Goal: Task Accomplishment & Management: Use online tool/utility

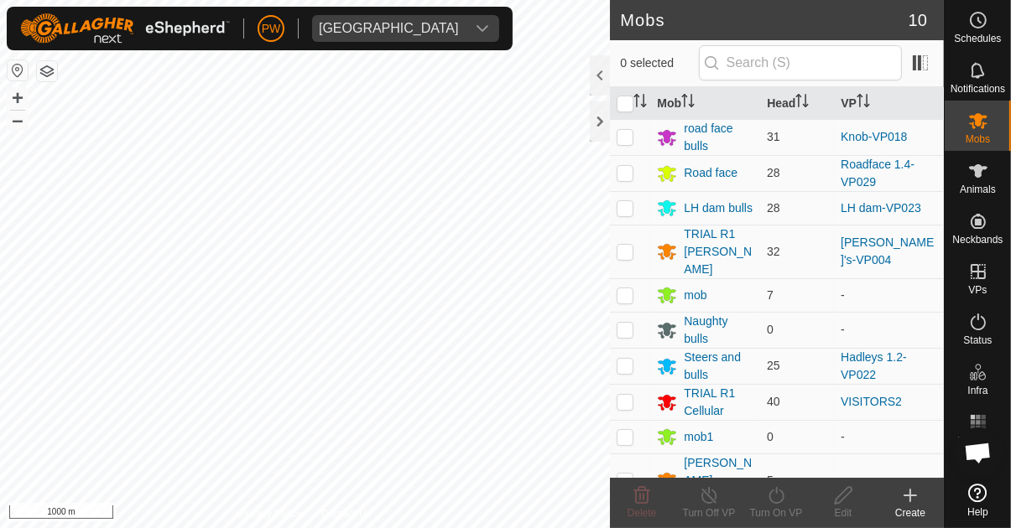
scroll to position [1320, 0]
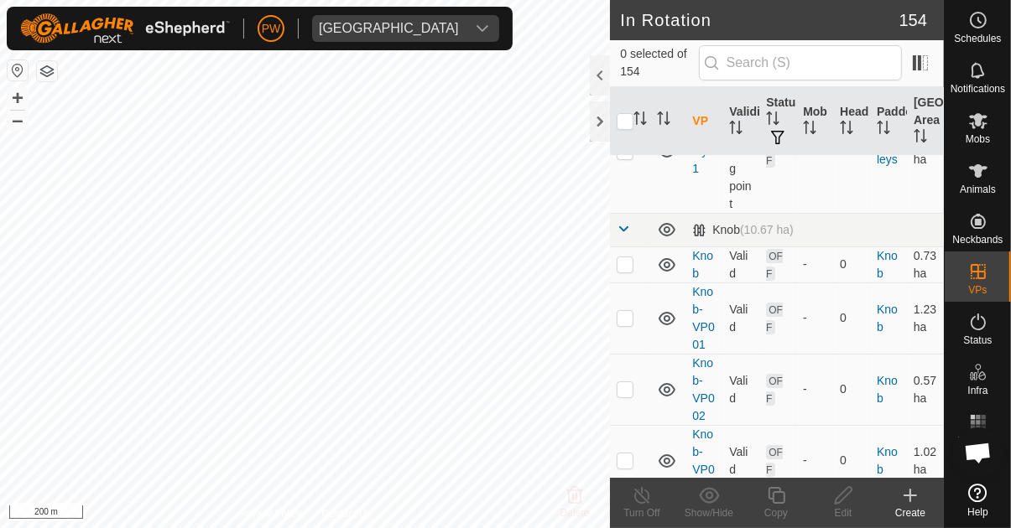
scroll to position [5945, 0]
click at [637, 113] on icon "Activate to sort" at bounding box center [637, 118] width 2 height 13
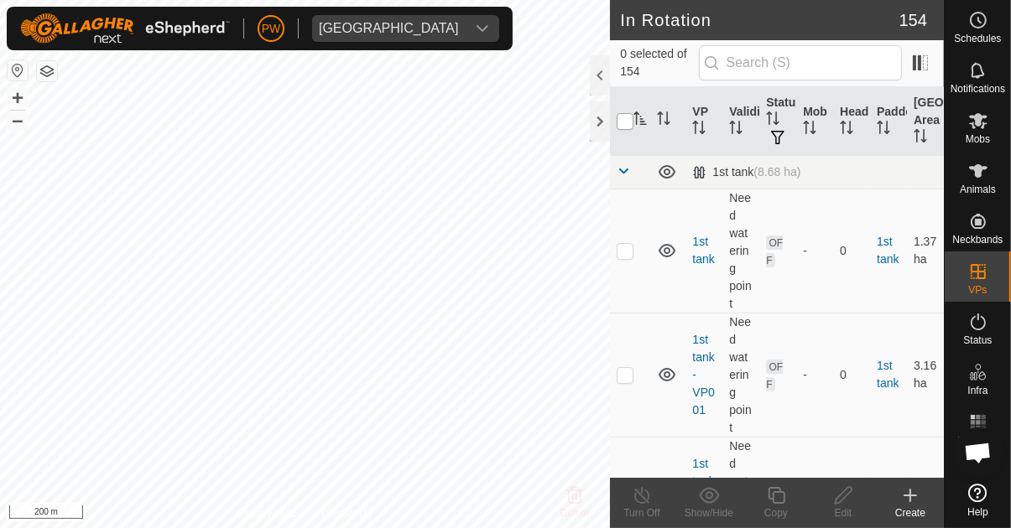
click at [620, 126] on input "checkbox" at bounding box center [625, 121] width 17 height 17
checkbox input "true"
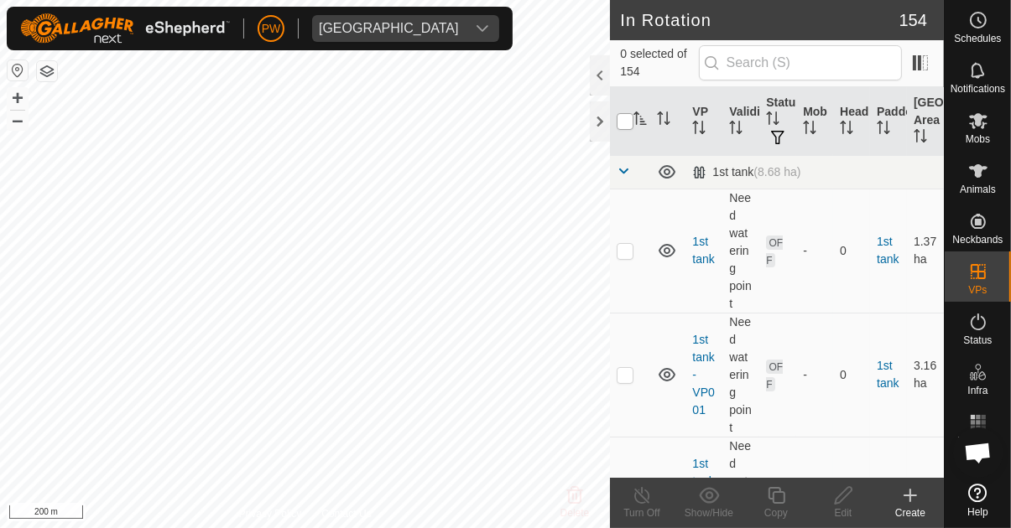
checkbox input "true"
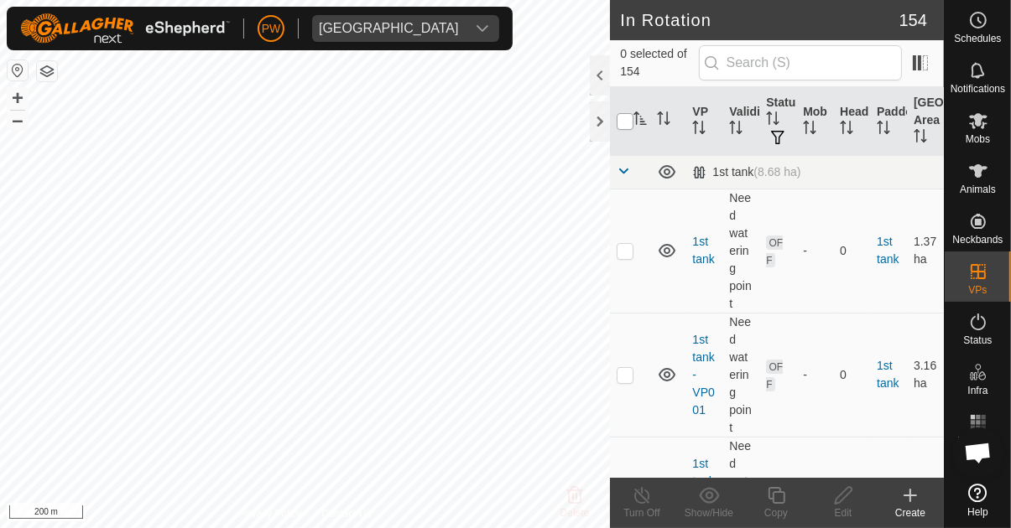
checkbox input "true"
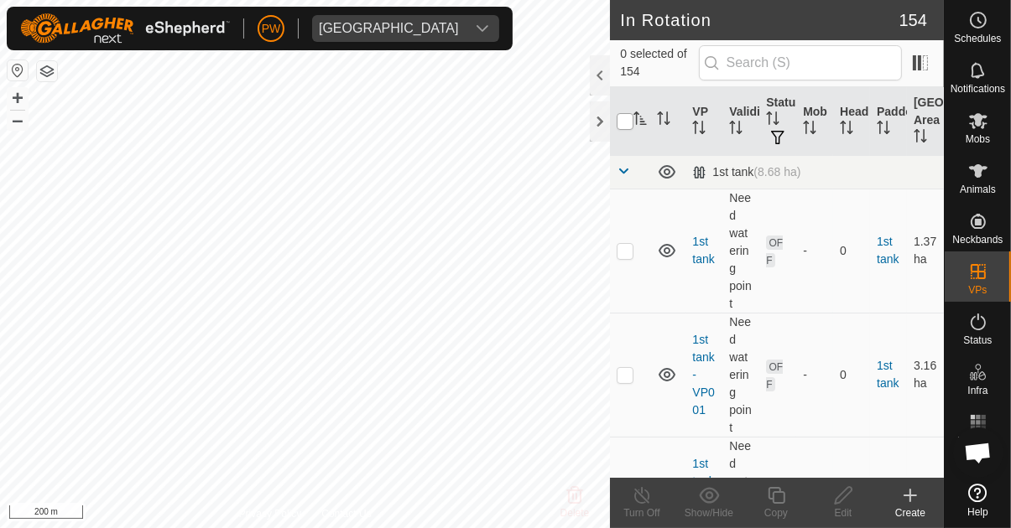
checkbox input "true"
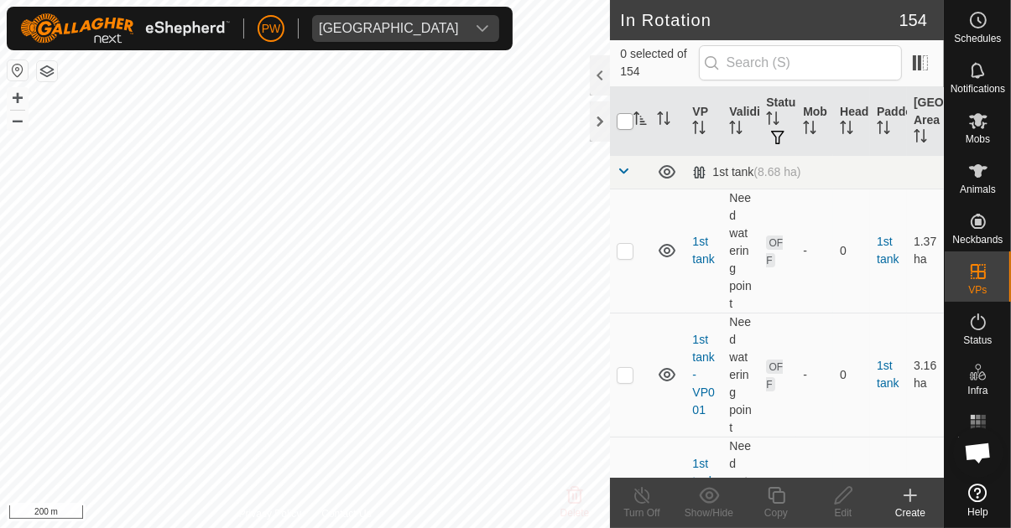
checkbox input "true"
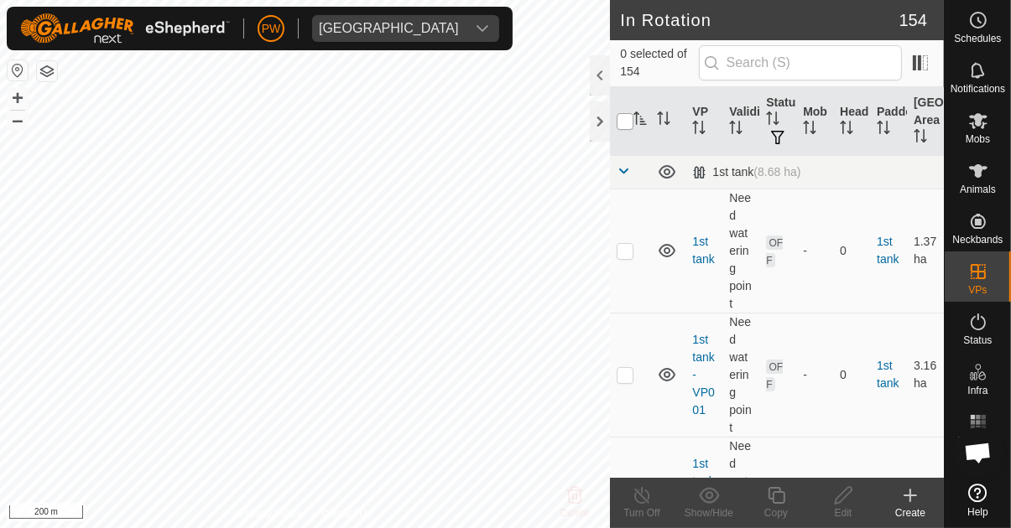
checkbox input "true"
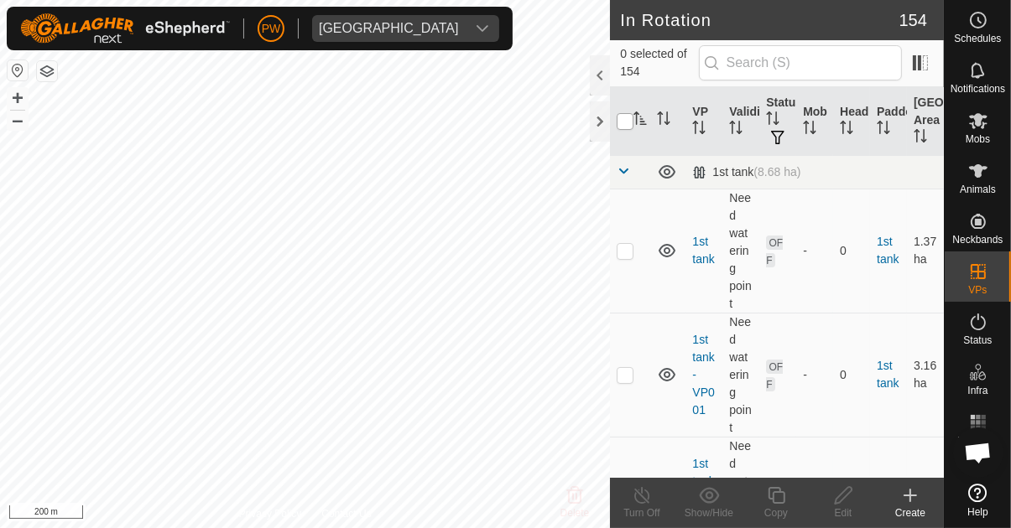
checkbox input "true"
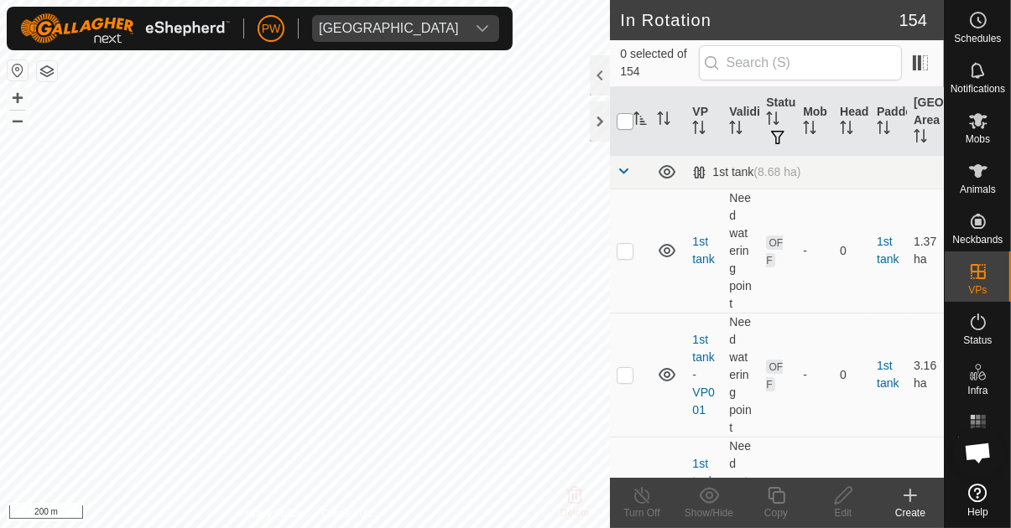
checkbox input "true"
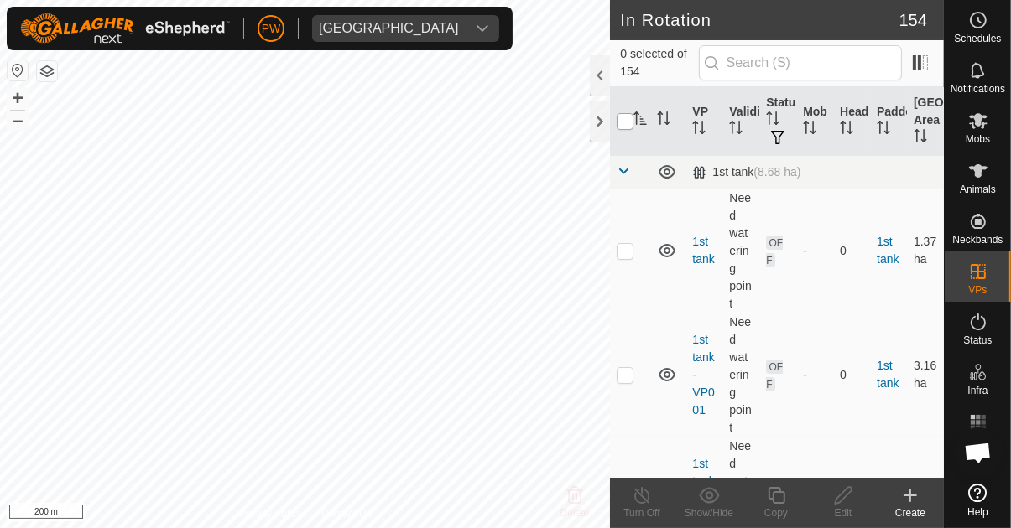
checkbox input "true"
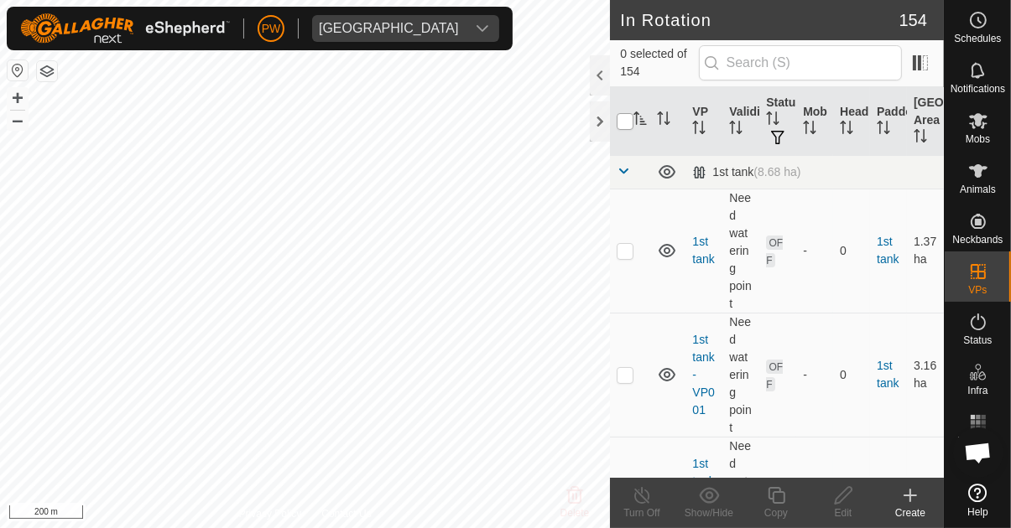
checkbox input "true"
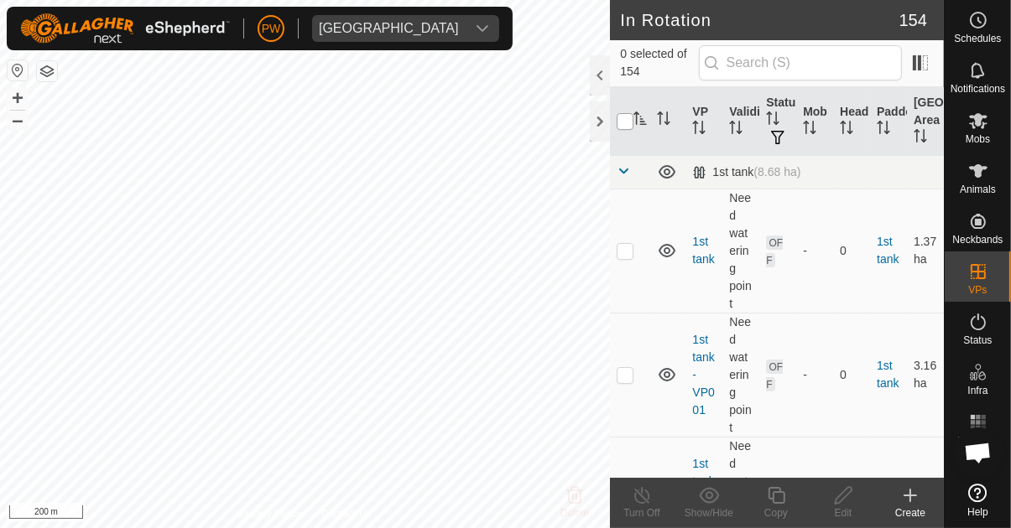
checkbox input "true"
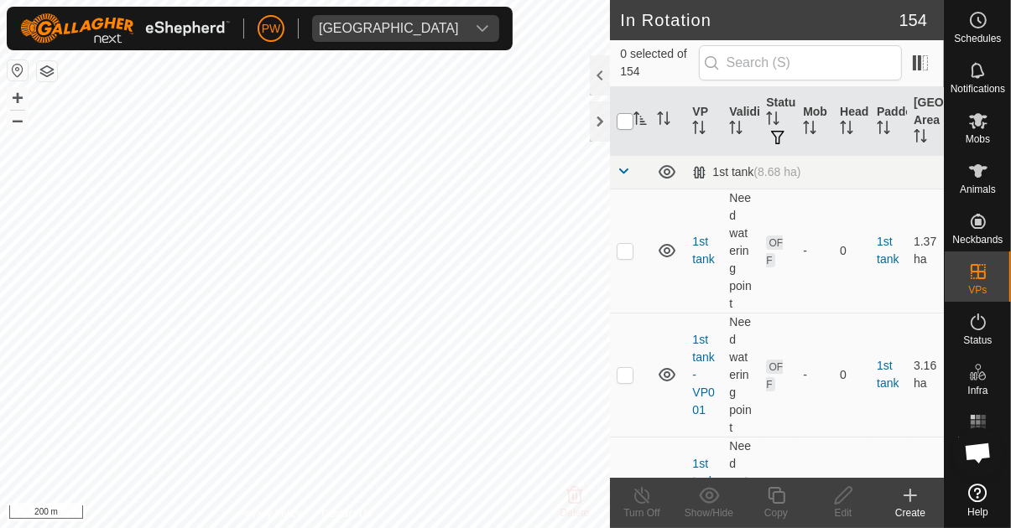
checkbox input "true"
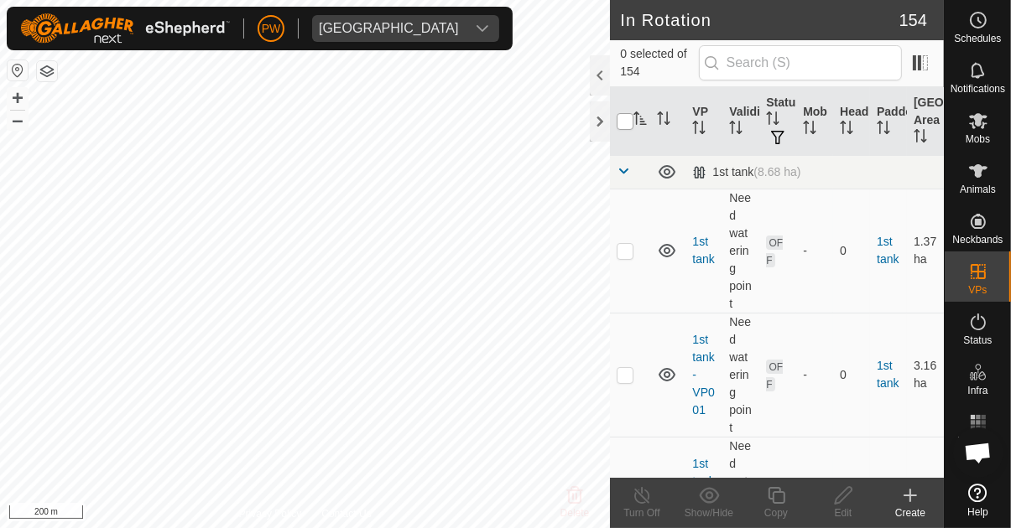
checkbox input "true"
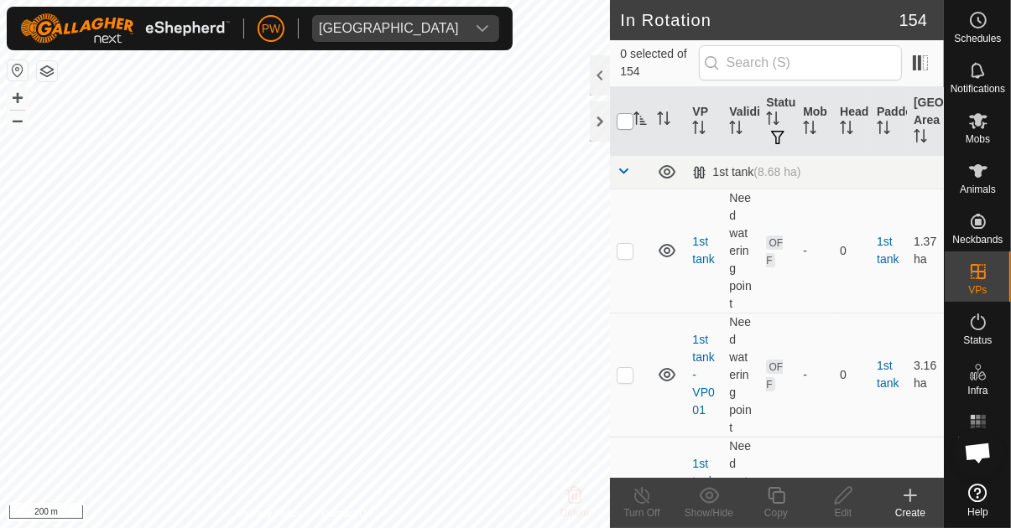
checkbox input "true"
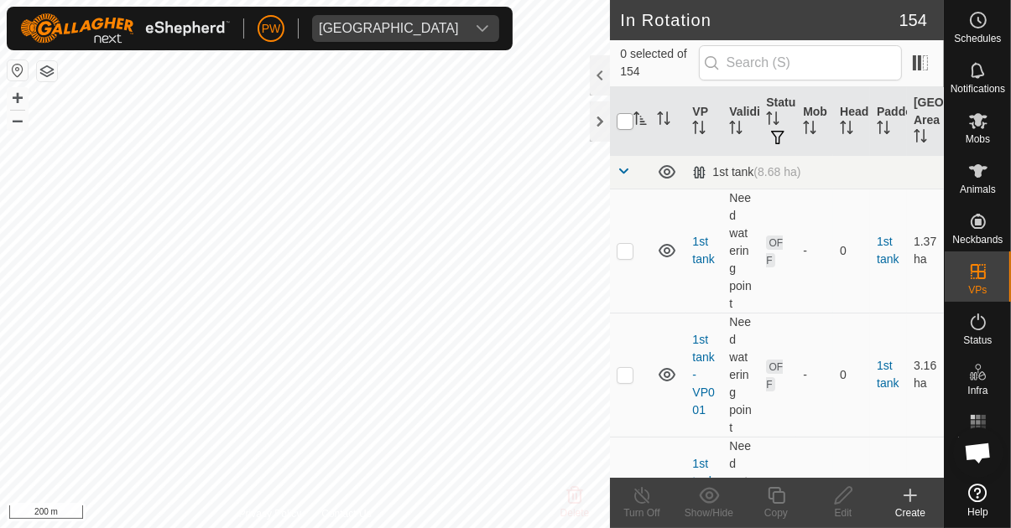
checkbox input "true"
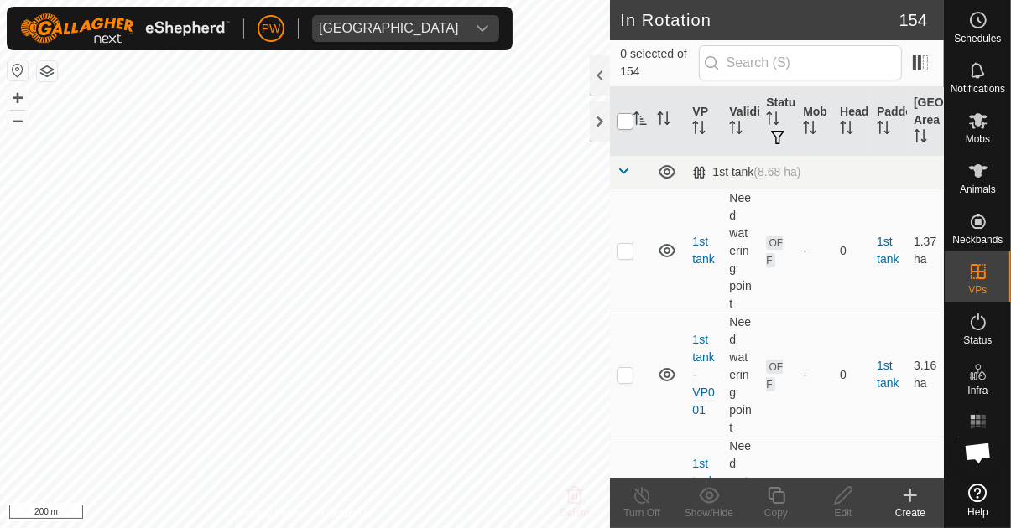
checkbox input "true"
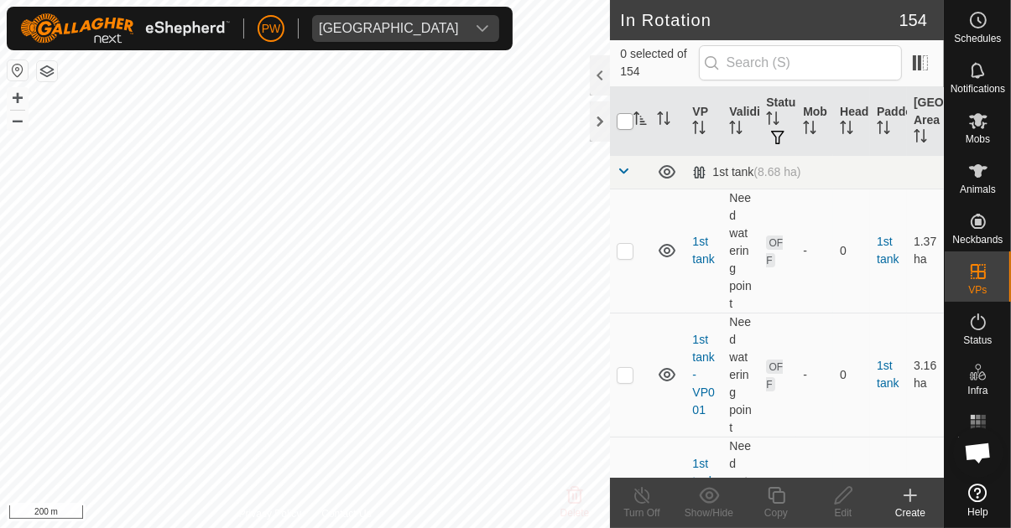
checkbox input "true"
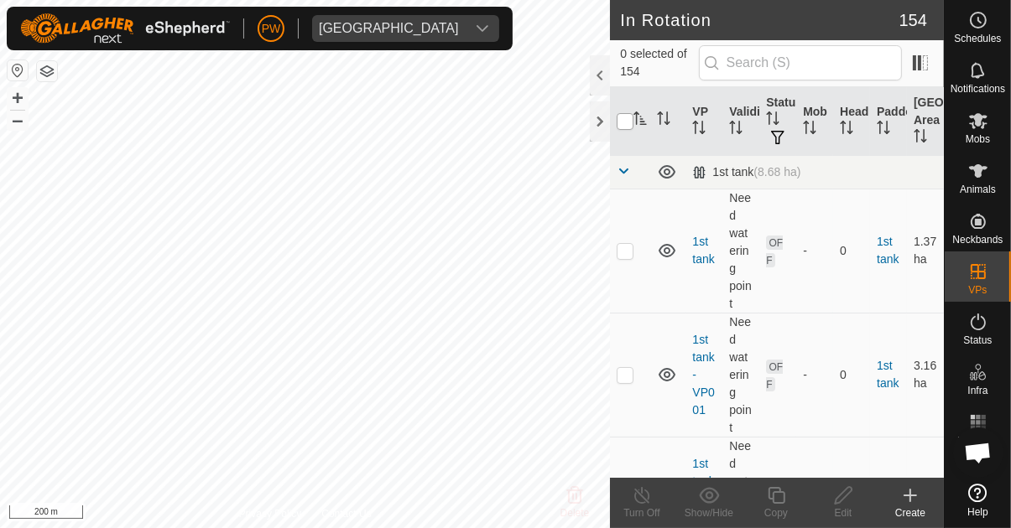
checkbox input "true"
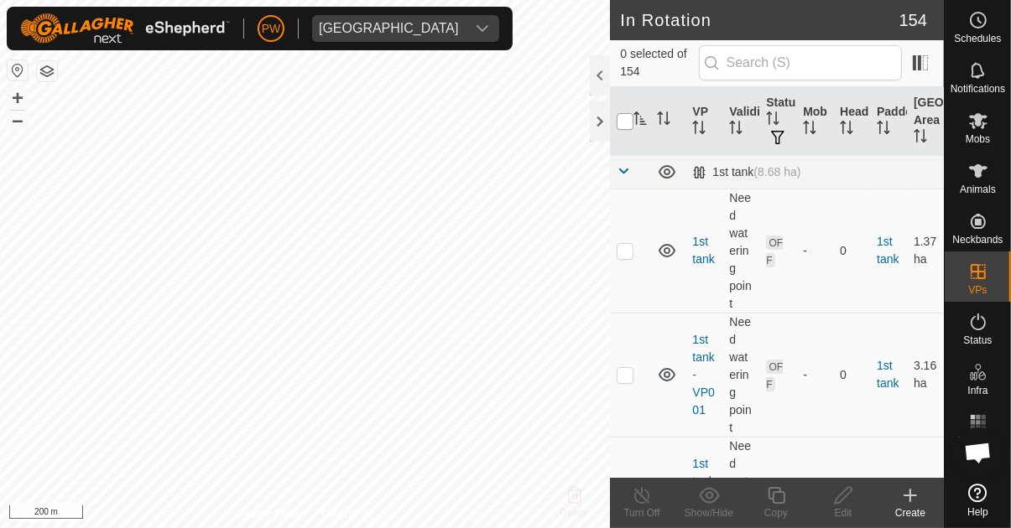
checkbox input "true"
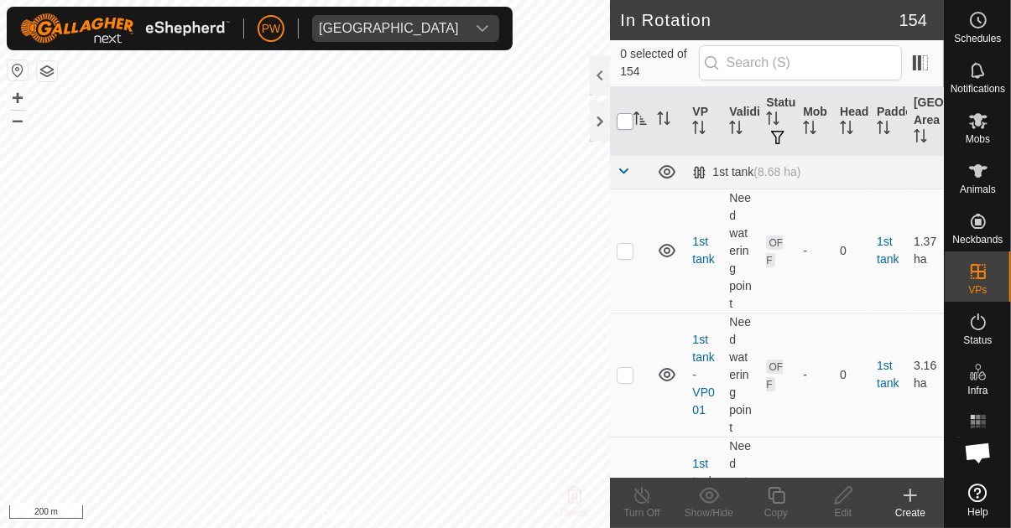
checkbox input "true"
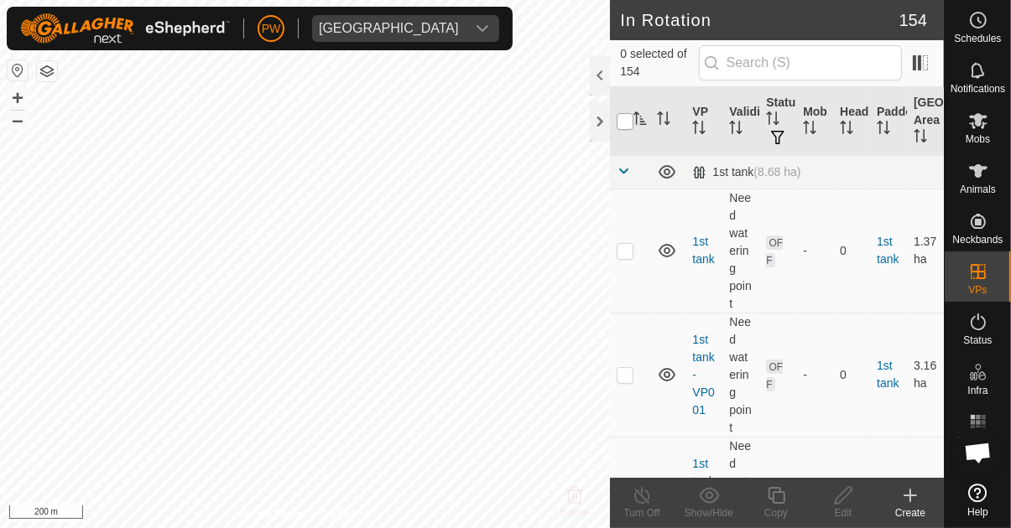
checkbox input "true"
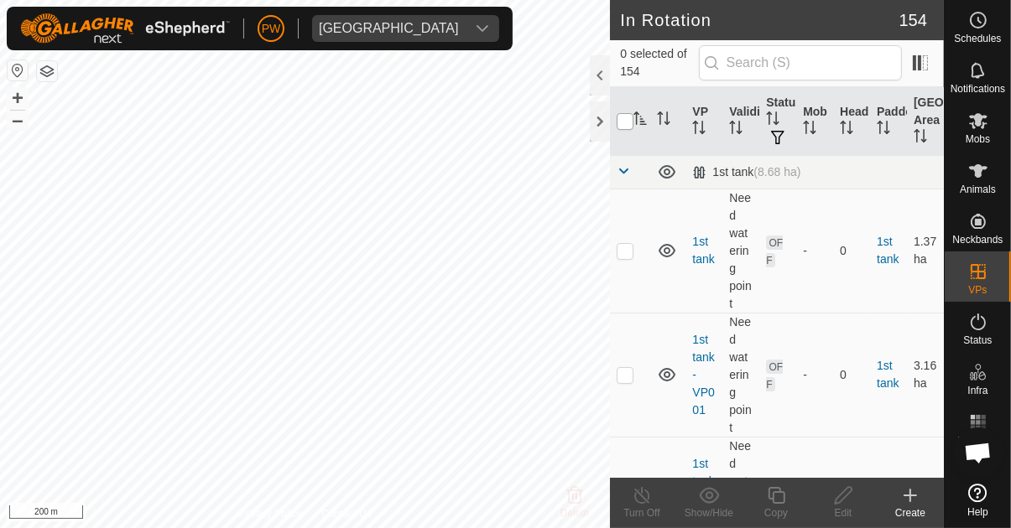
checkbox input "true"
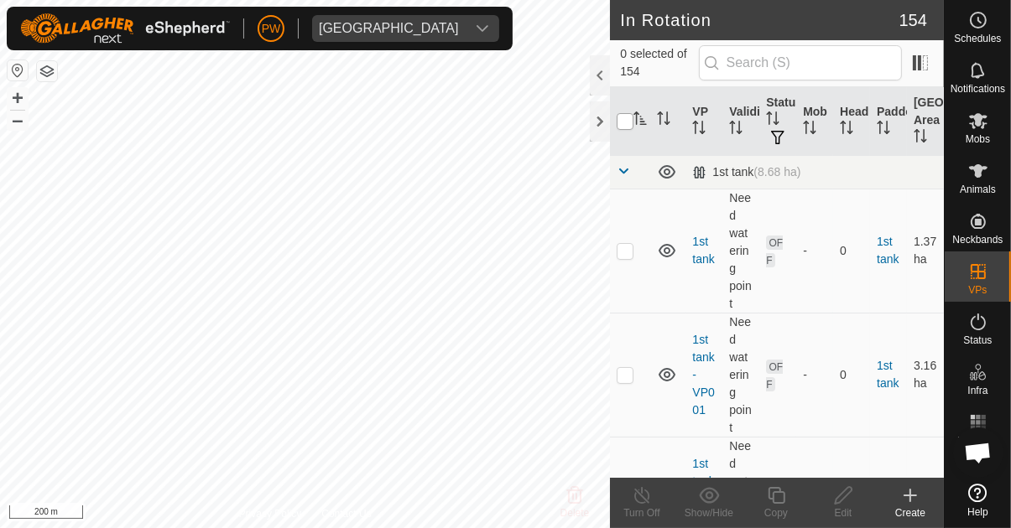
checkbox input "true"
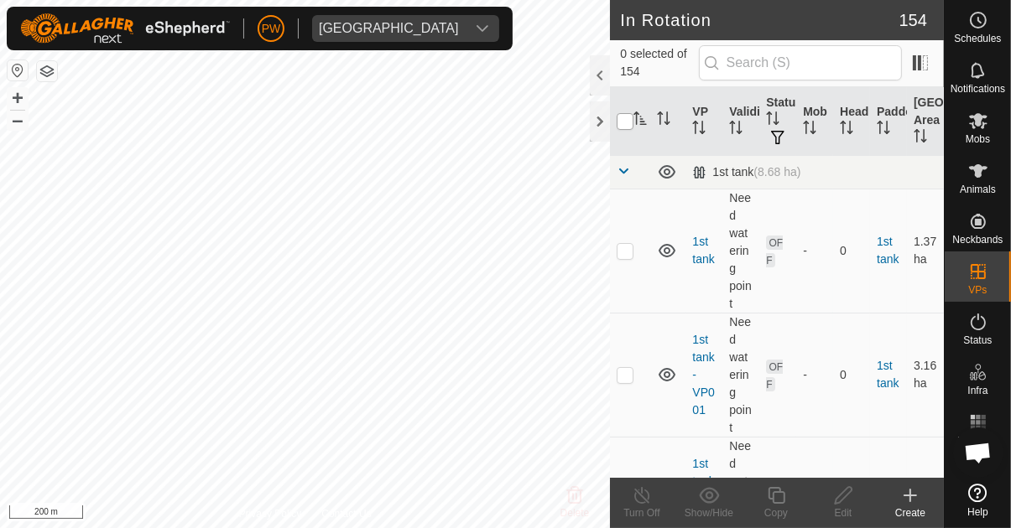
checkbox input "true"
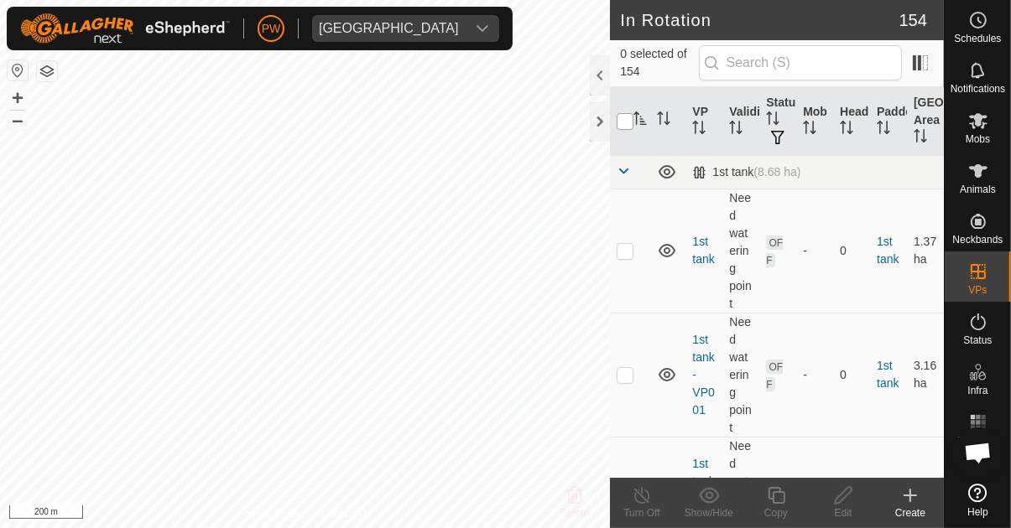
checkbox input "true"
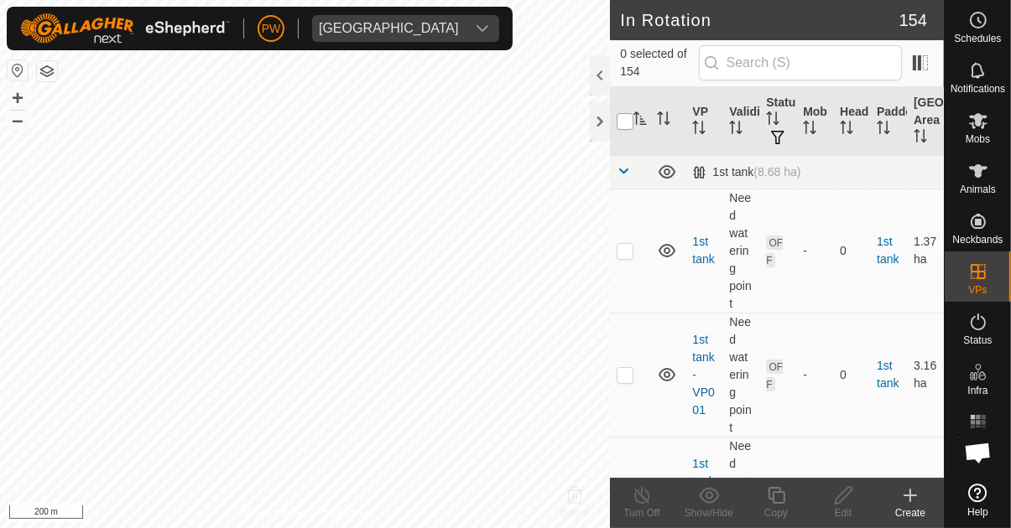
checkbox input "true"
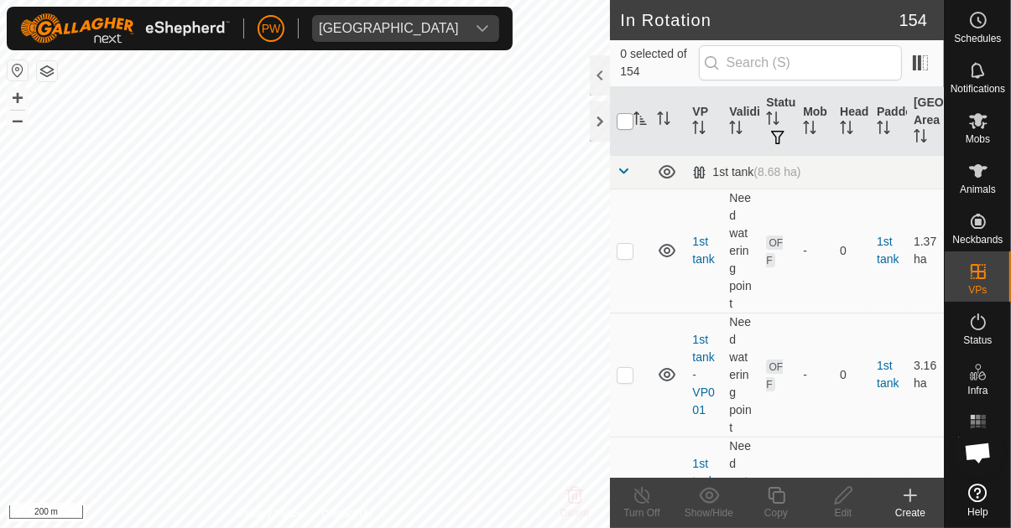
checkbox input "true"
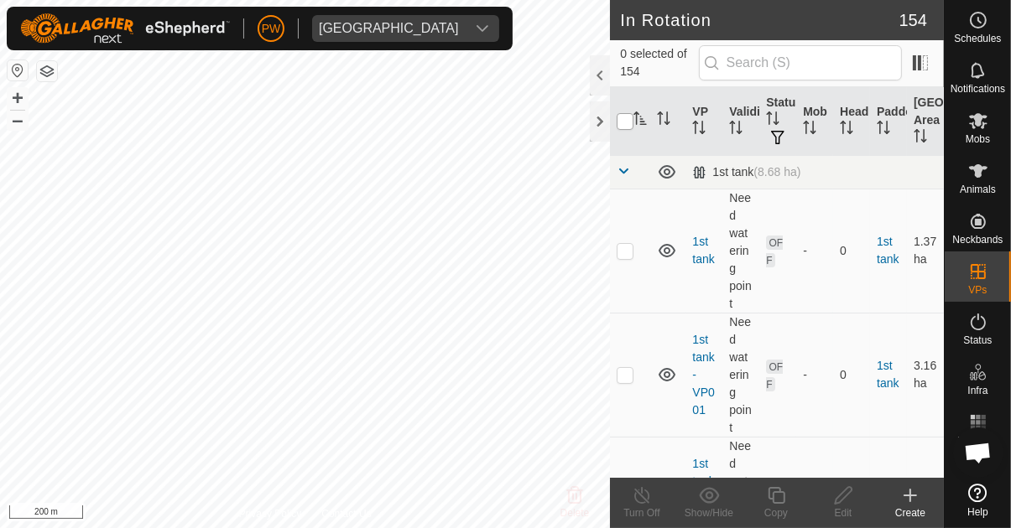
checkbox input "true"
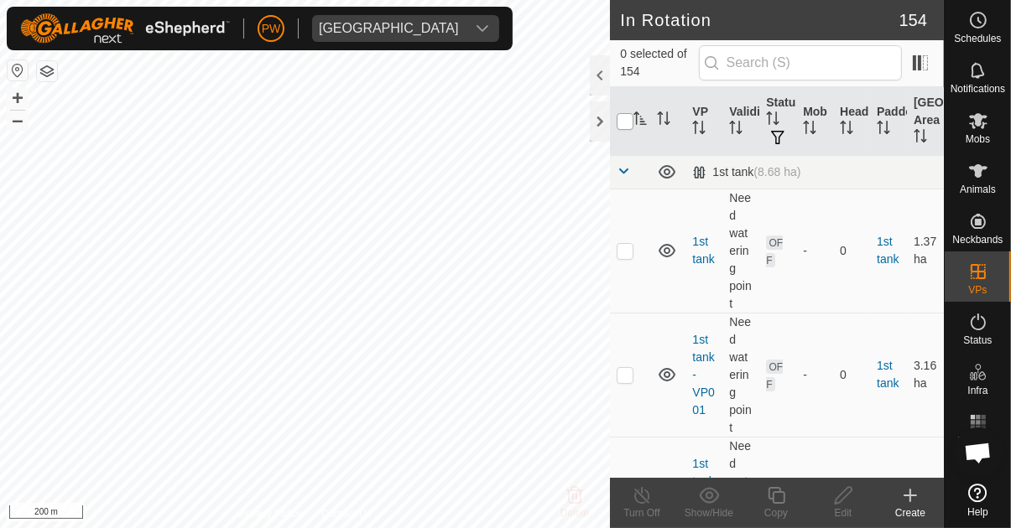
checkbox input "true"
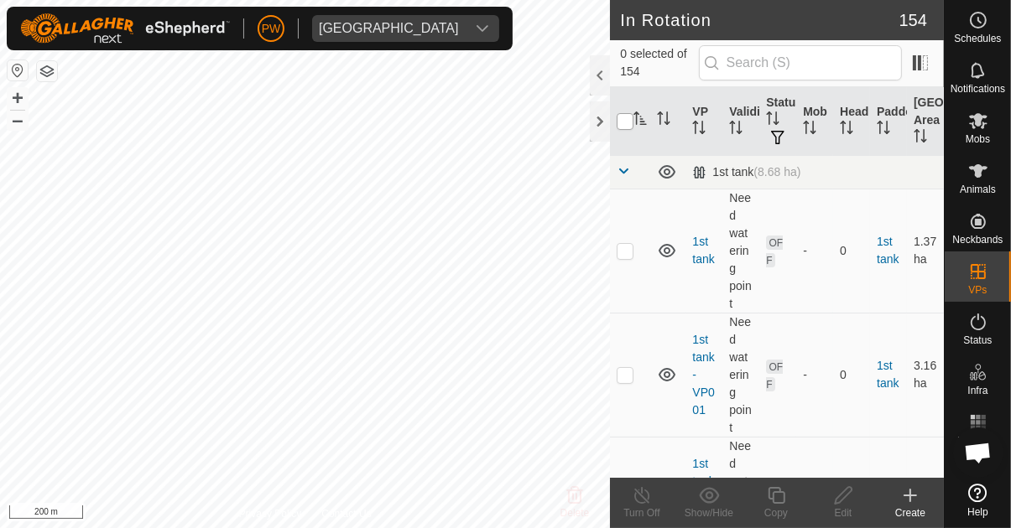
checkbox input "true"
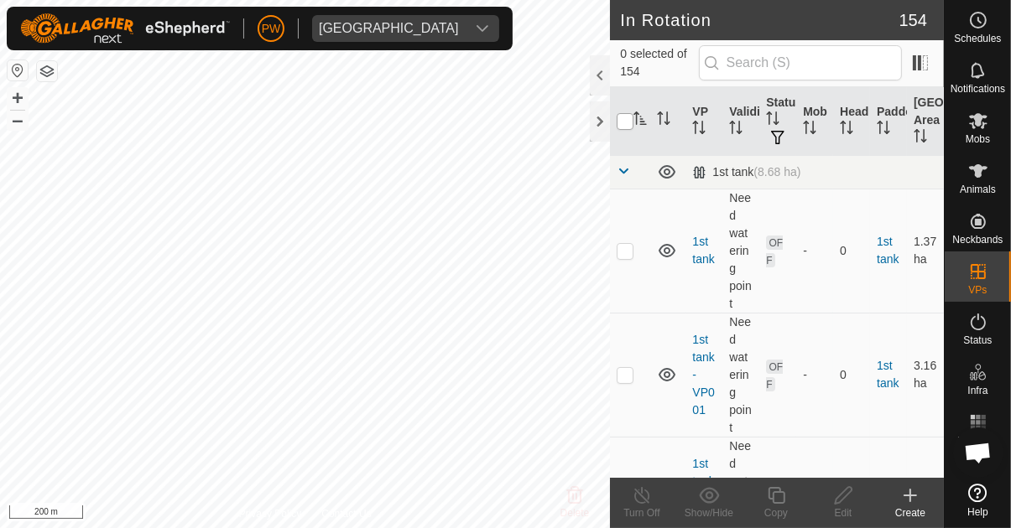
checkbox input "true"
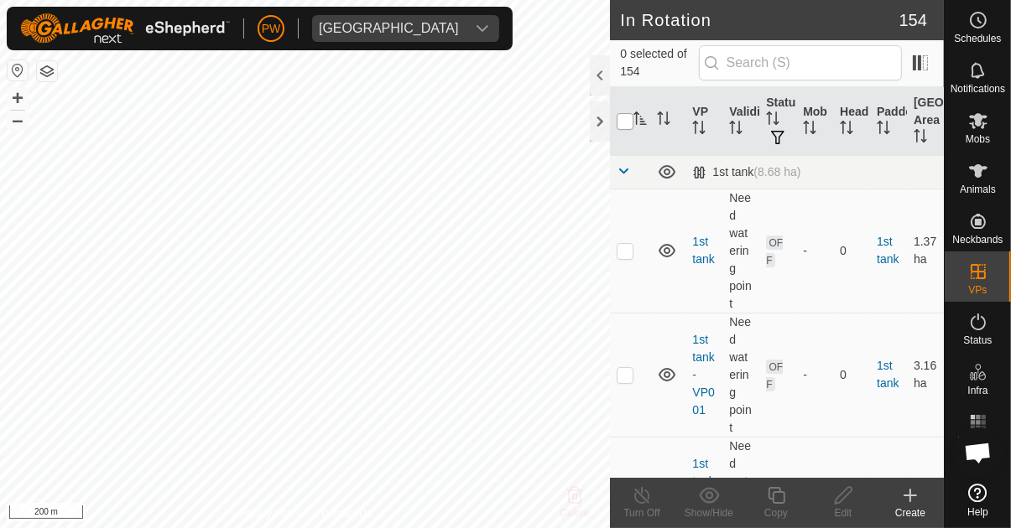
checkbox input "true"
click at [627, 130] on input "checkbox" at bounding box center [625, 121] width 17 height 17
checkbox input "false"
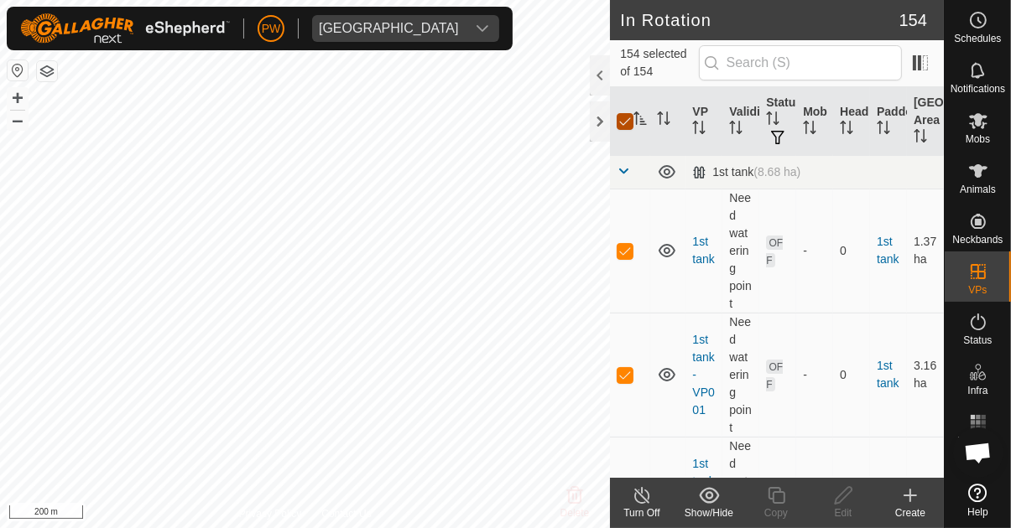
checkbox input "false"
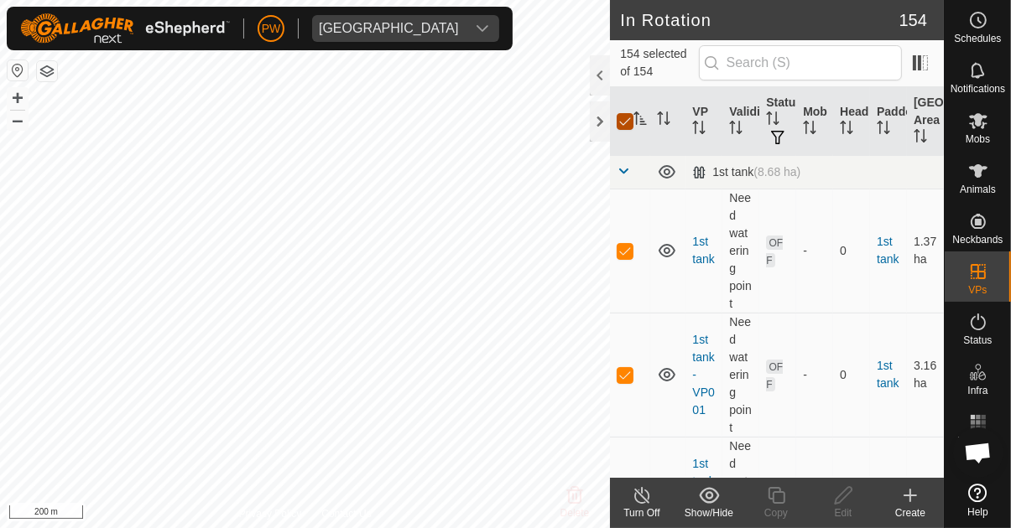
checkbox input "false"
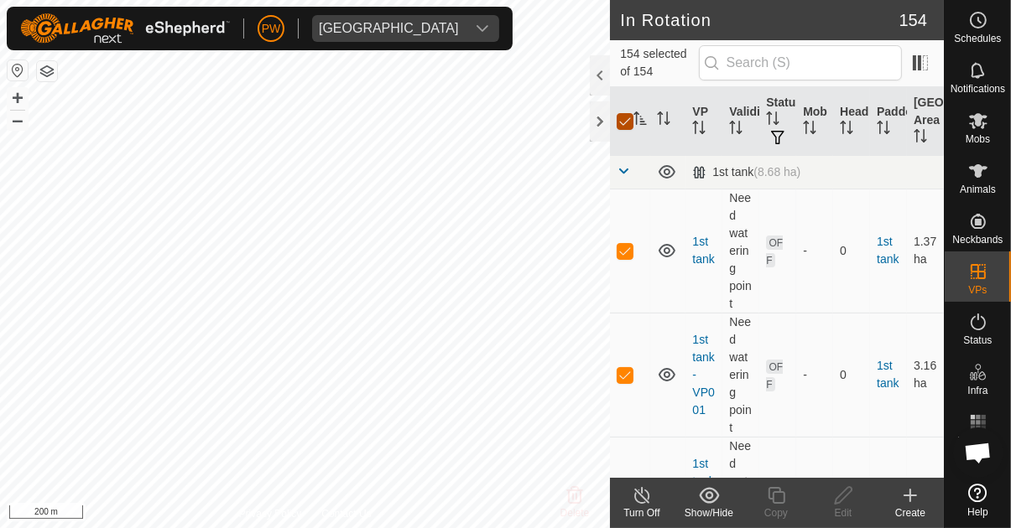
checkbox input "false"
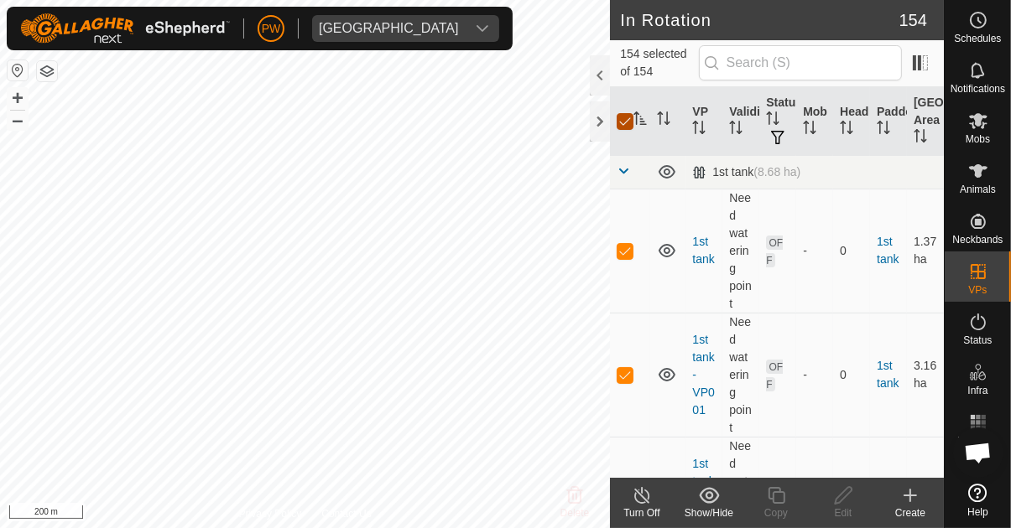
checkbox input "false"
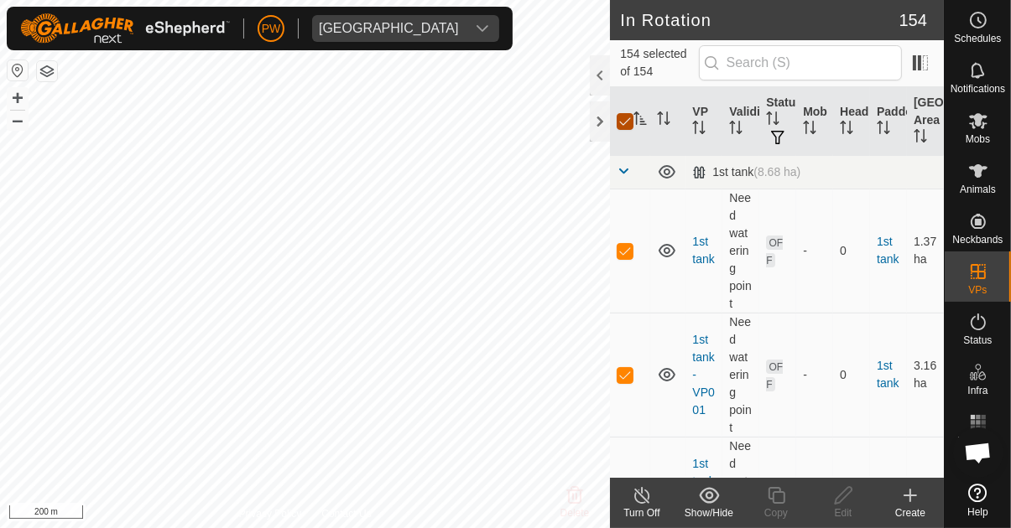
checkbox input "false"
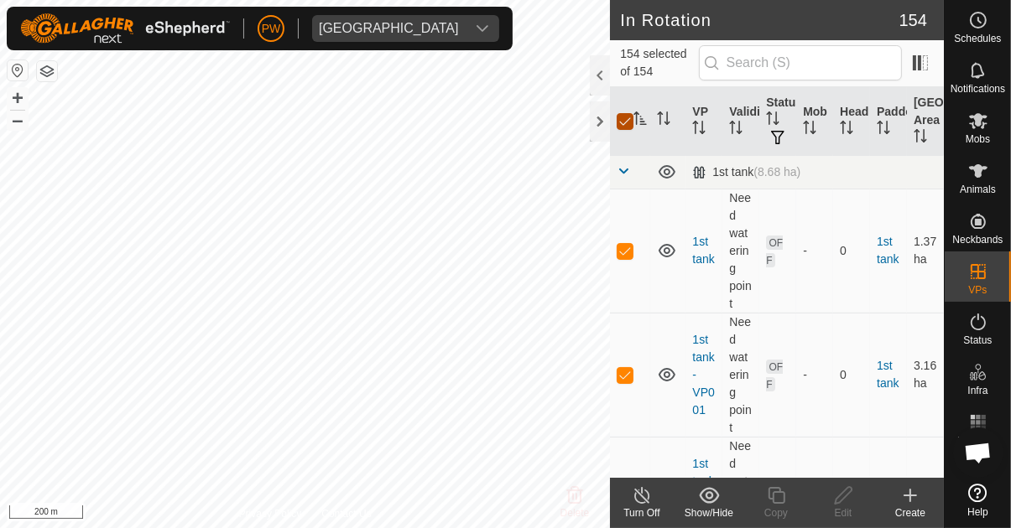
checkbox input "false"
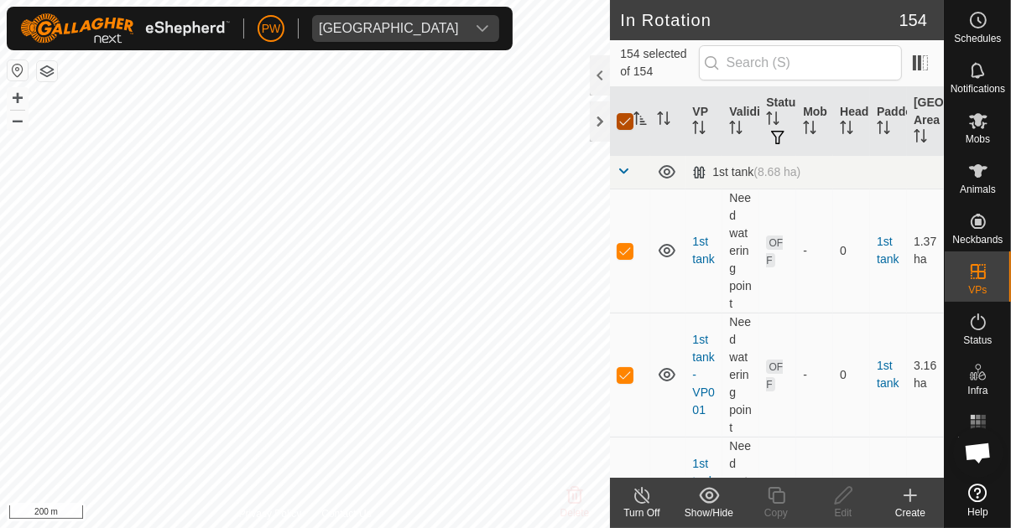
checkbox input "false"
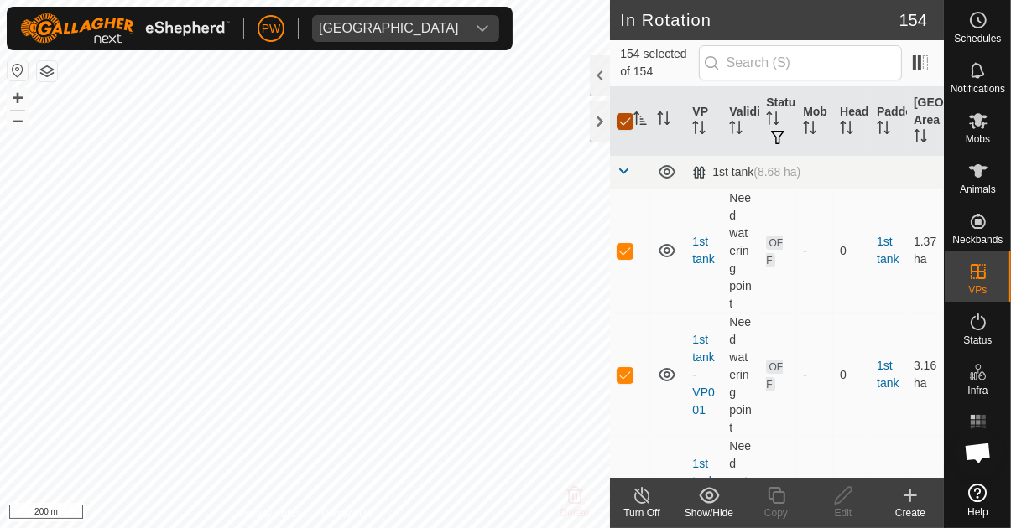
checkbox input "false"
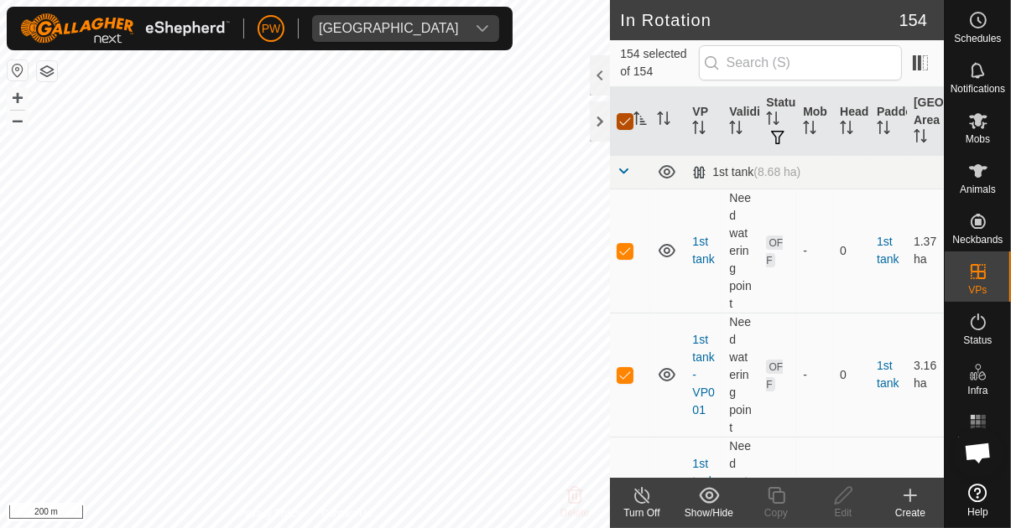
checkbox input "false"
click at [627, 172] on span at bounding box center [623, 170] width 13 height 13
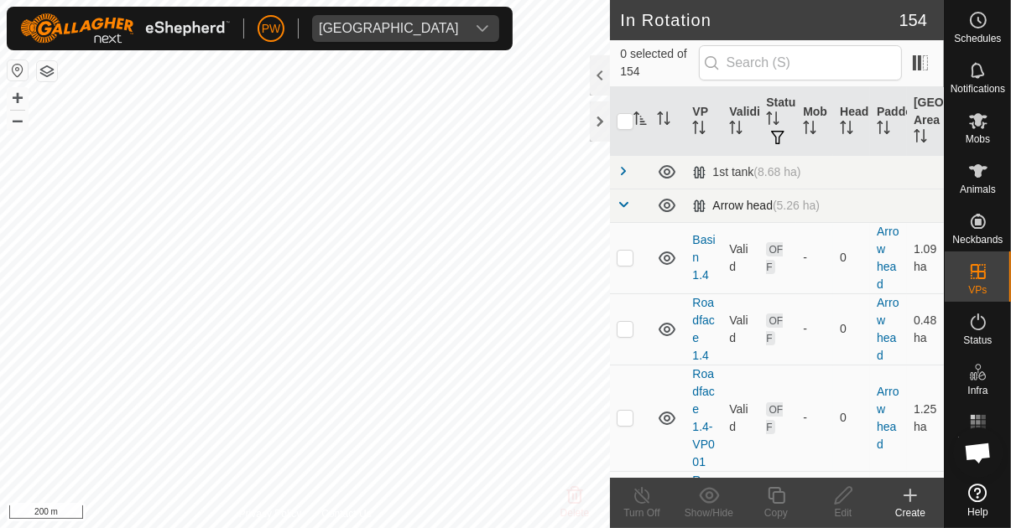
click at [624, 203] on span at bounding box center [623, 204] width 13 height 13
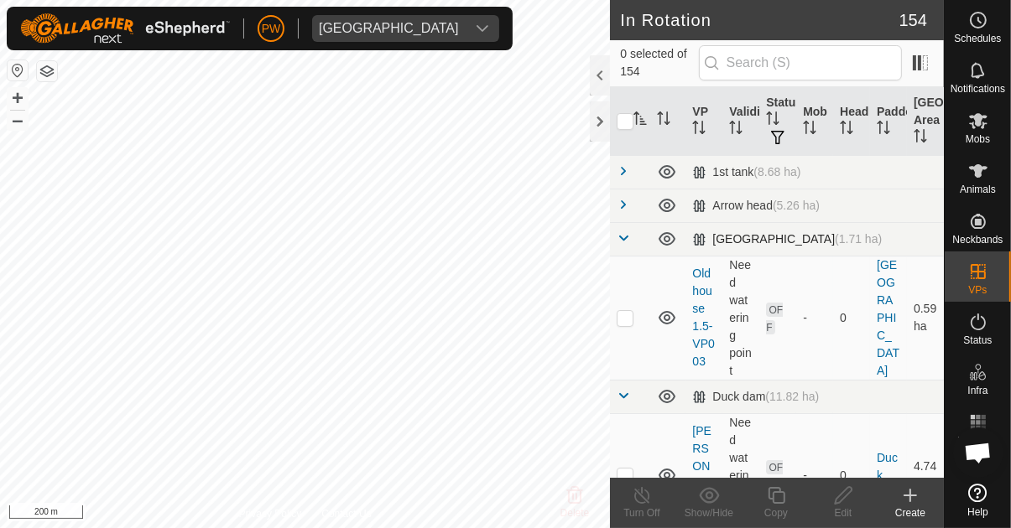
click at [624, 241] on span at bounding box center [623, 238] width 13 height 13
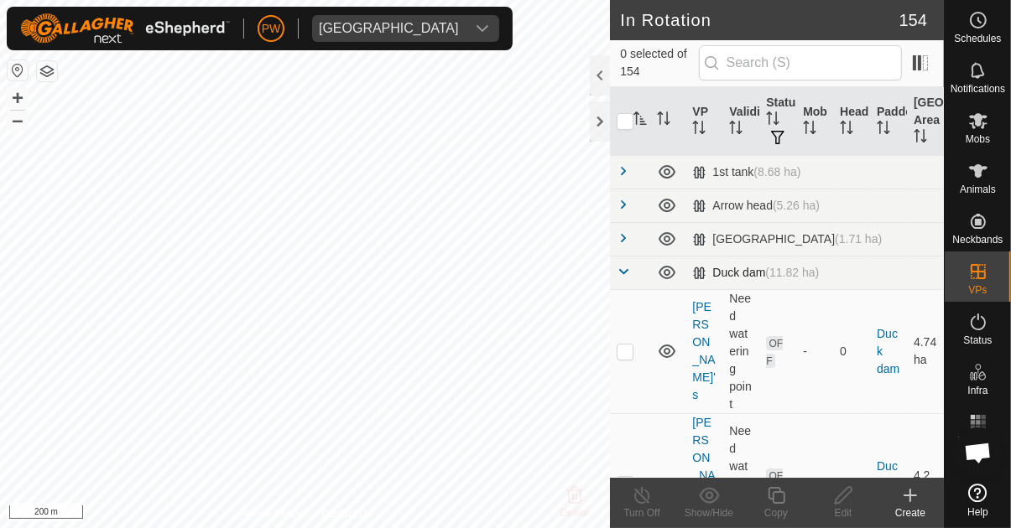
click at [624, 271] on span at bounding box center [623, 271] width 13 height 13
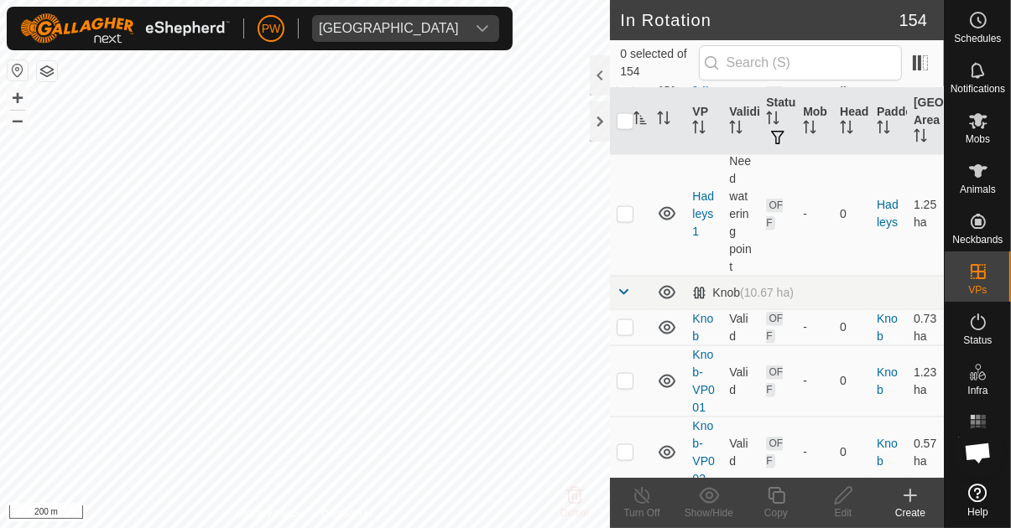
scroll to position [2408, 0]
click at [628, 289] on span at bounding box center [623, 290] width 13 height 13
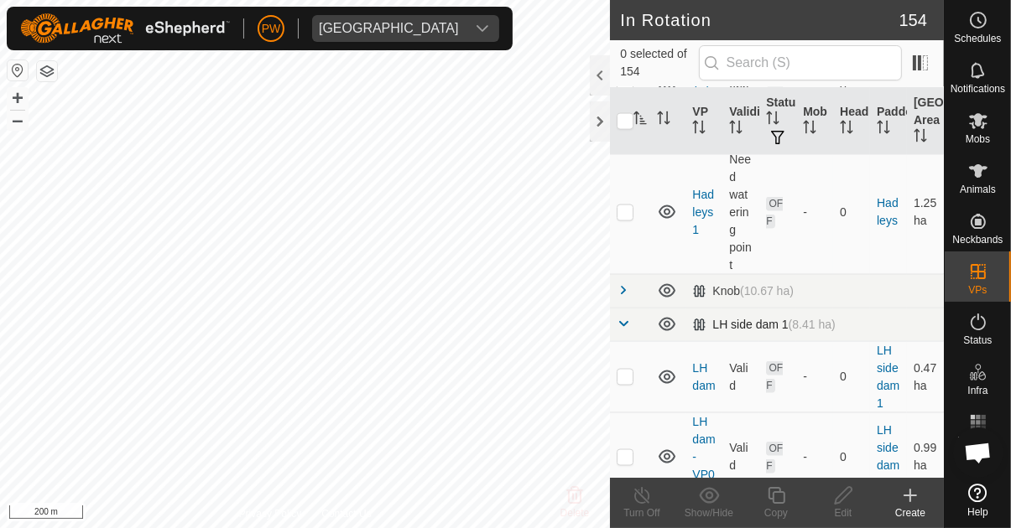
click at [638, 320] on td at bounding box center [630, 325] width 40 height 34
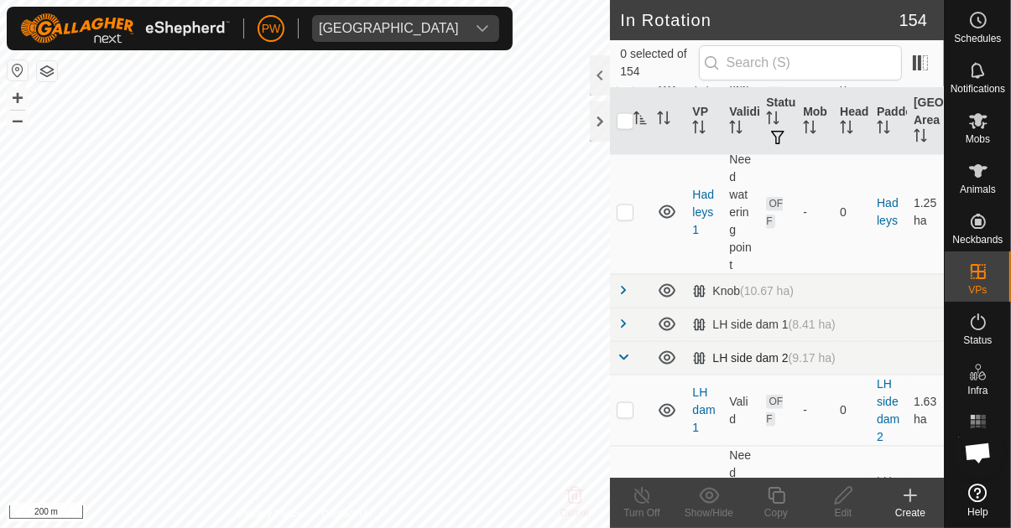
click at [626, 361] on span at bounding box center [623, 357] width 13 height 13
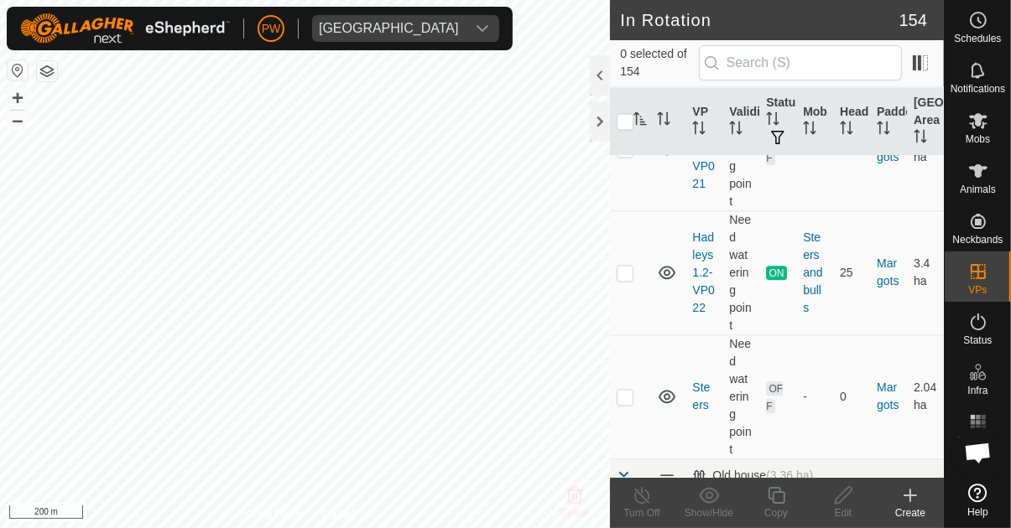
scroll to position [3470, 0]
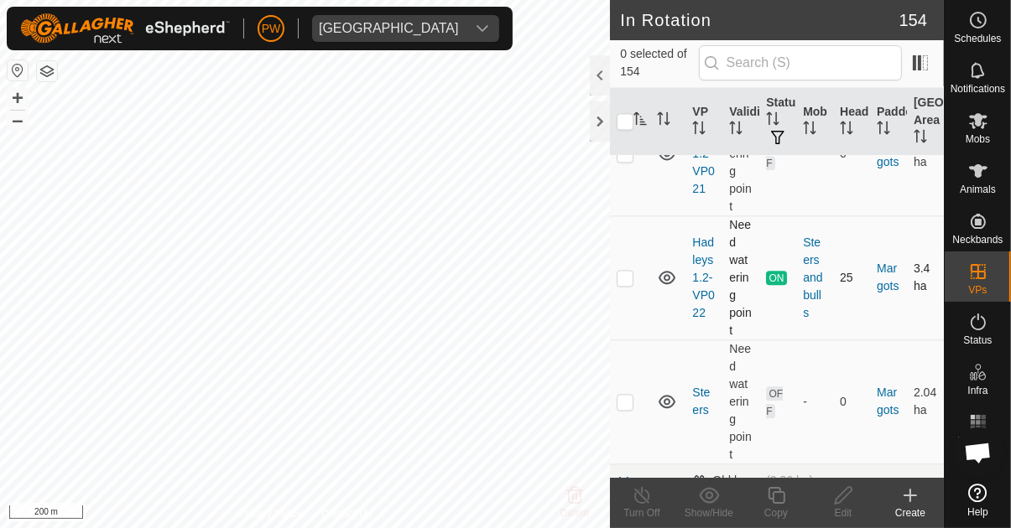
click at [634, 276] on td at bounding box center [630, 278] width 40 height 124
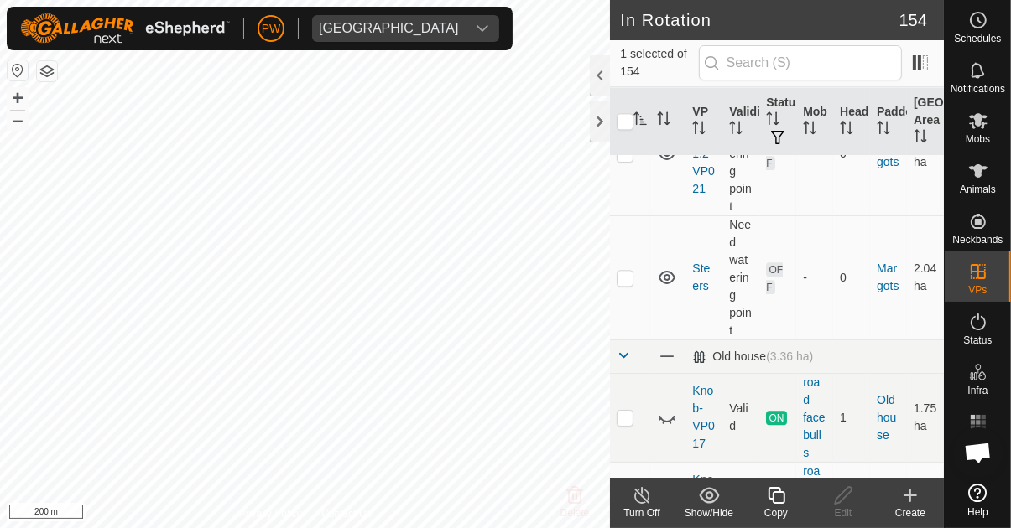
click at [778, 501] on icon at bounding box center [776, 496] width 21 height 20
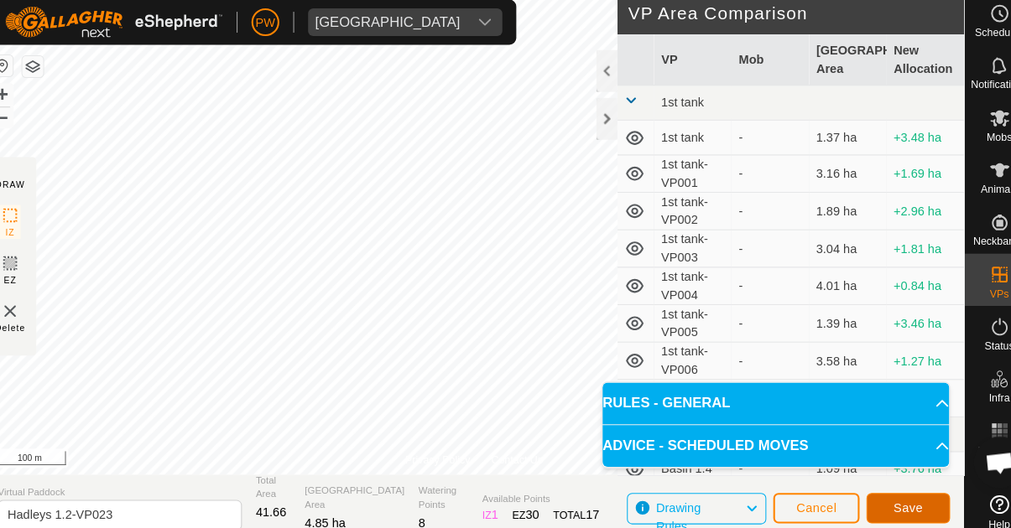
click at [888, 496] on span "Save" at bounding box center [890, 496] width 29 height 13
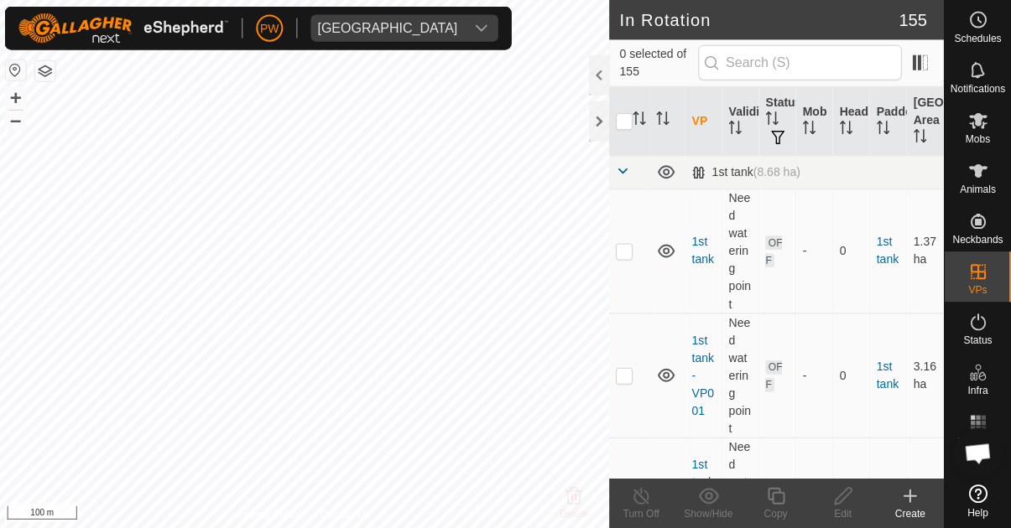
click at [973, 123] on icon at bounding box center [978, 121] width 18 height 16
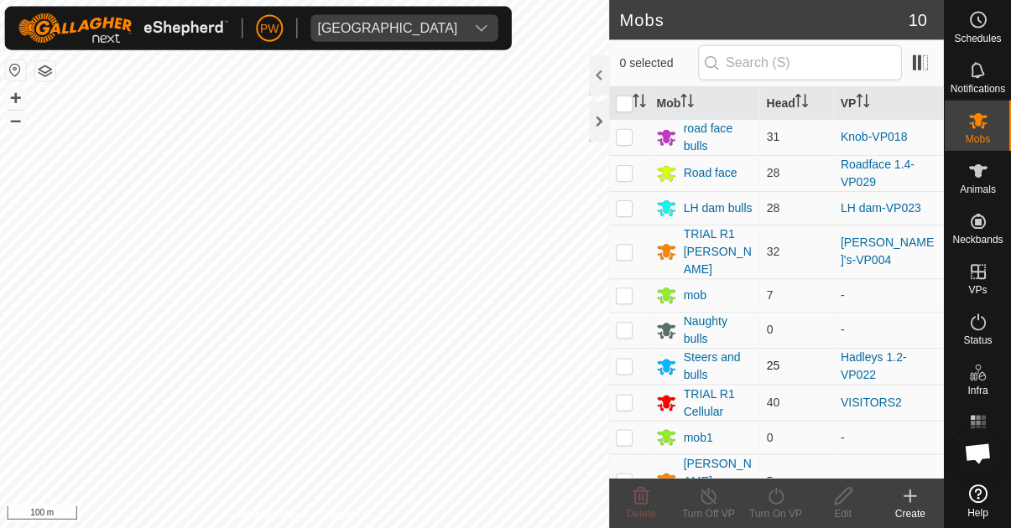
click at [629, 359] on p-checkbox at bounding box center [625, 365] width 17 height 13
click at [776, 506] on div "Turn On VP" at bounding box center [775, 513] width 67 height 15
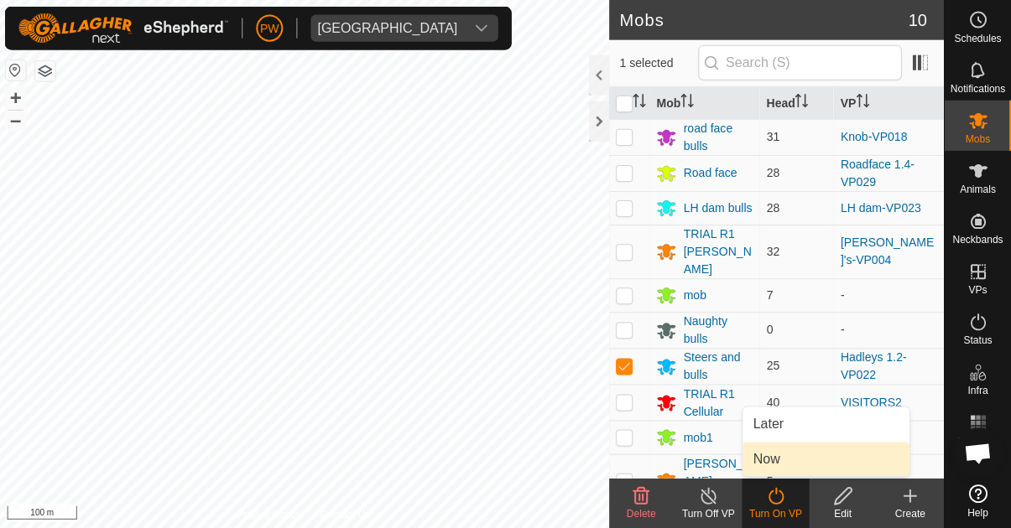
click at [799, 462] on link "Now" at bounding box center [826, 459] width 166 height 34
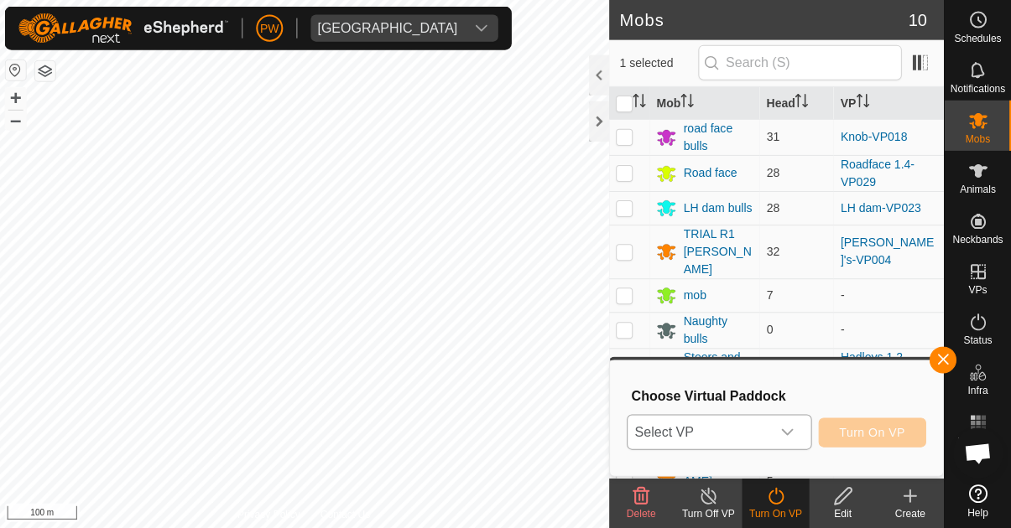
click at [790, 436] on icon "dropdown trigger" at bounding box center [787, 431] width 13 height 13
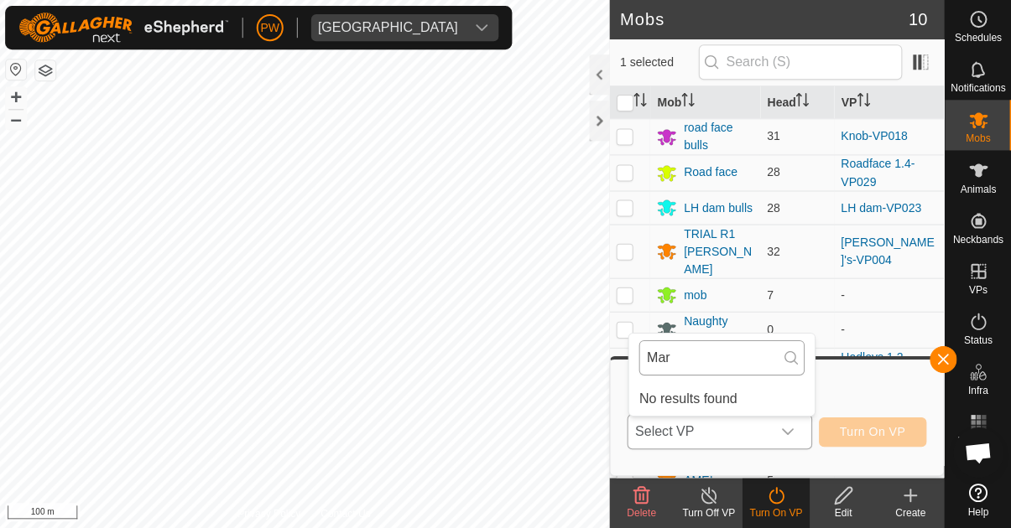
click at [720, 354] on input "Mar" at bounding box center [721, 358] width 165 height 35
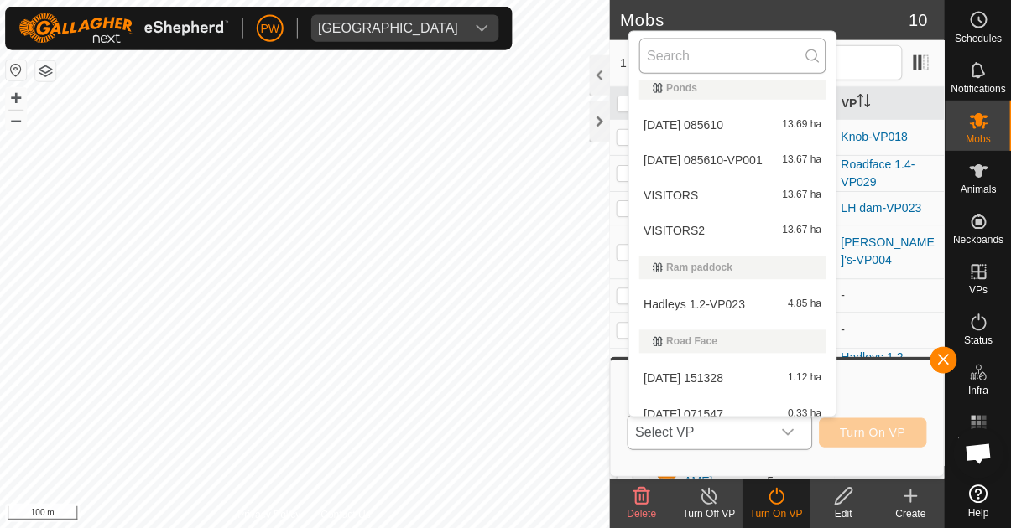
scroll to position [4661, 0]
click at [742, 302] on span "Hadleys 1.2-VP023" at bounding box center [694, 304] width 102 height 12
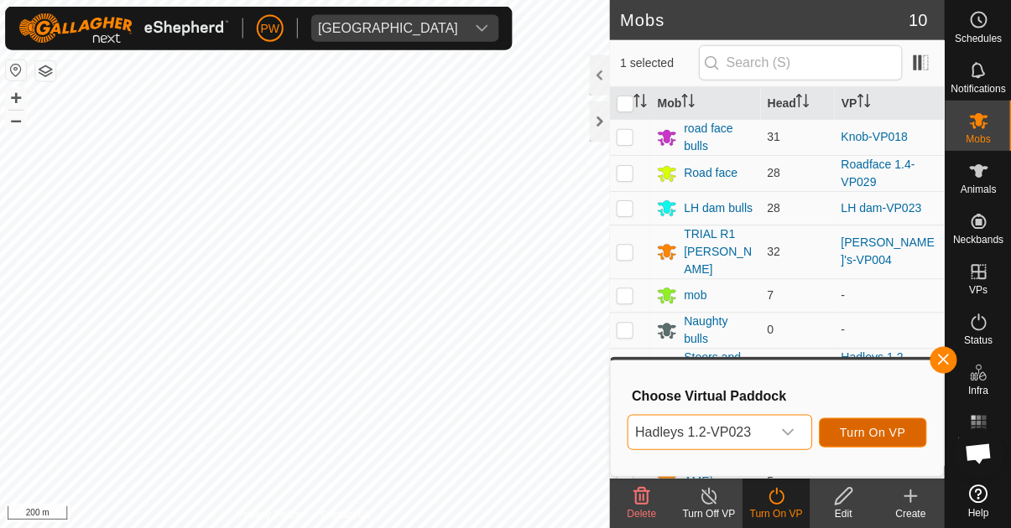
click at [870, 435] on span "Turn On VP" at bounding box center [872, 431] width 65 height 13
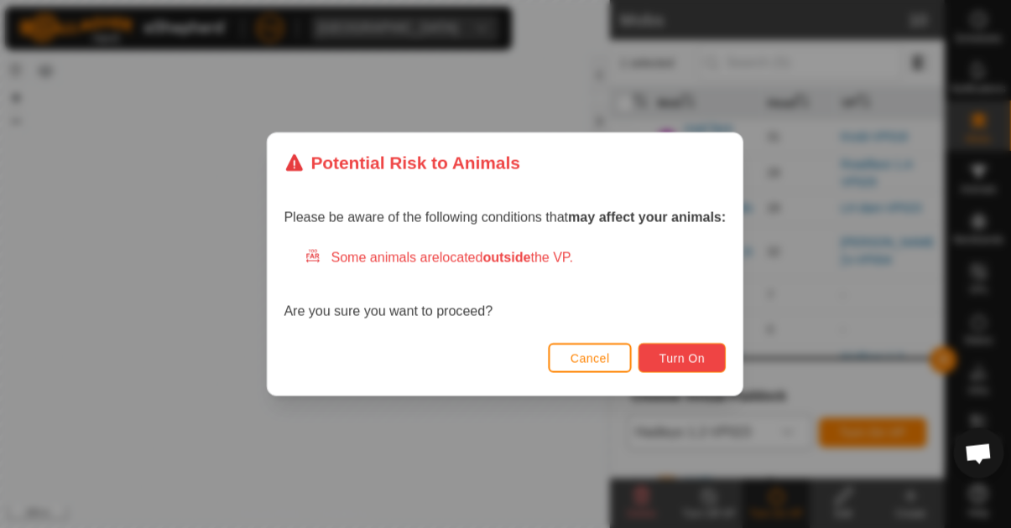
click at [689, 355] on span "Turn On" at bounding box center [681, 357] width 45 height 13
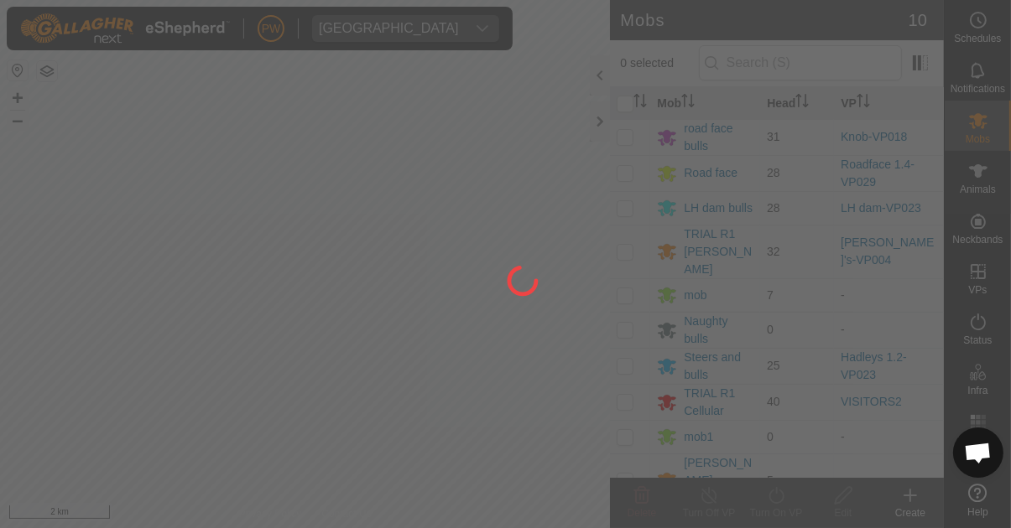
scroll to position [1320, 0]
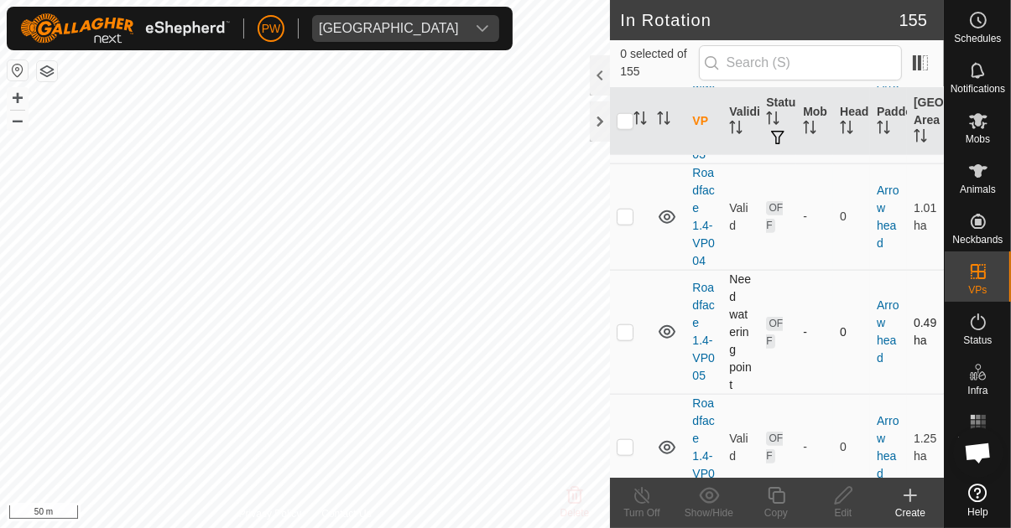
click at [817, 271] on td "-" at bounding box center [814, 332] width 37 height 124
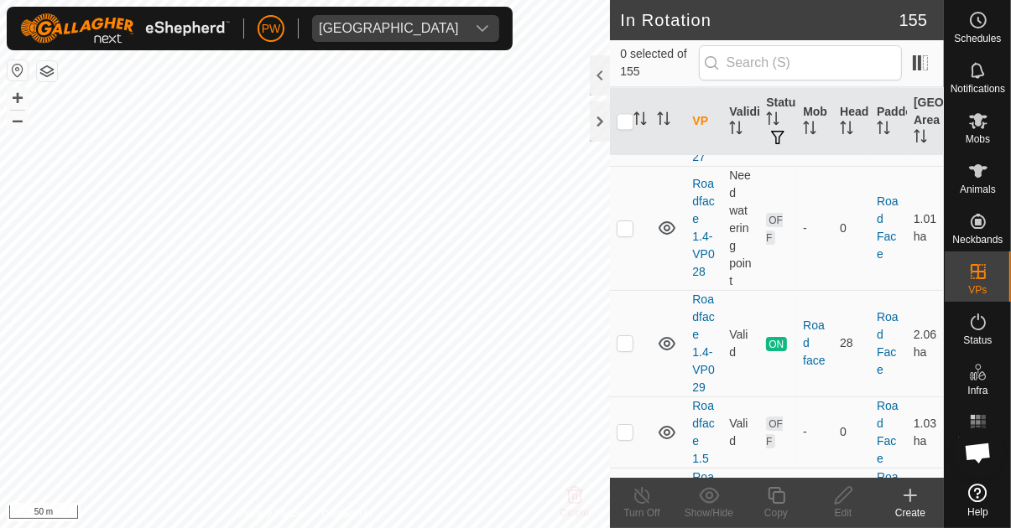
scroll to position [15086, 0]
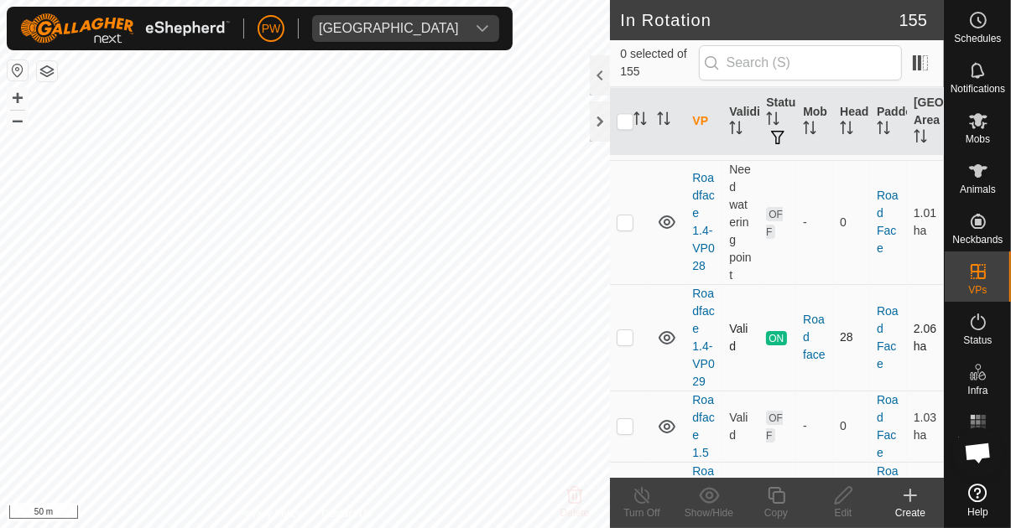
click at [631, 331] on p-checkbox at bounding box center [625, 337] width 17 height 13
checkbox input "true"
click at [779, 502] on icon at bounding box center [776, 496] width 21 height 20
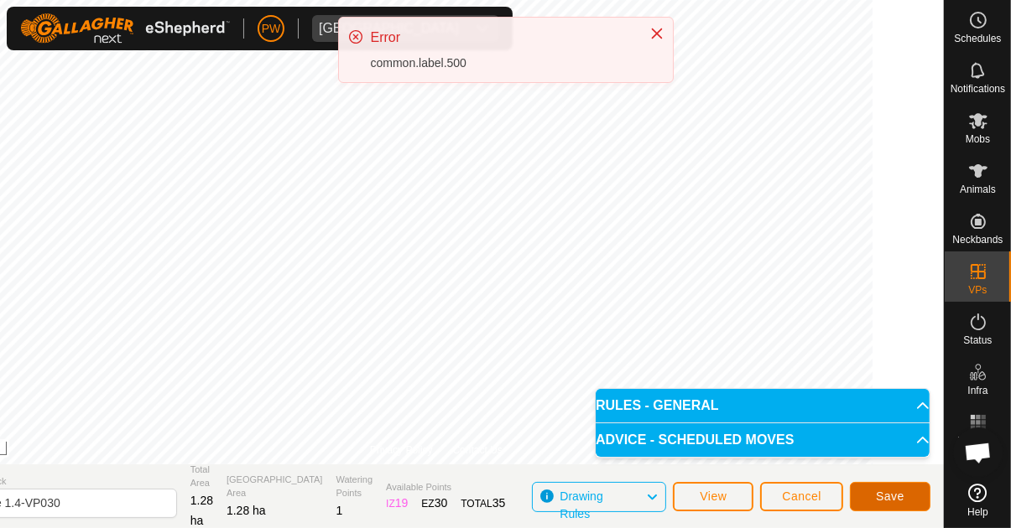
click at [886, 496] on span "Save" at bounding box center [890, 496] width 29 height 13
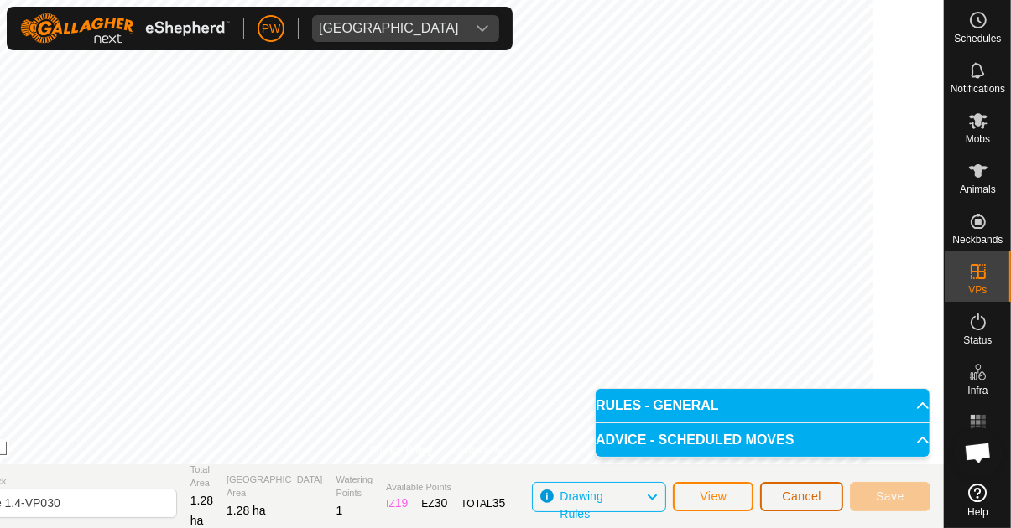
click at [792, 498] on span "Cancel" at bounding box center [801, 496] width 39 height 13
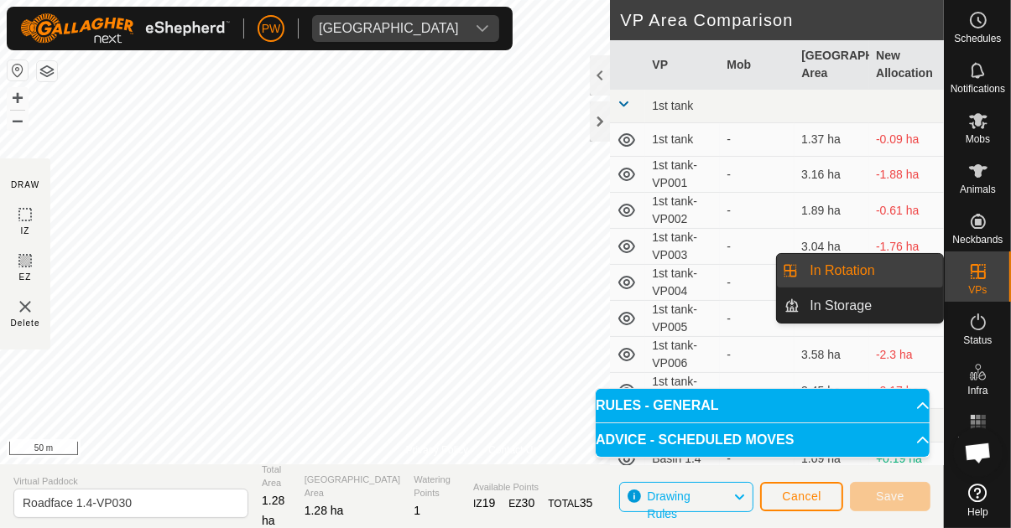
click at [872, 275] on span "In Rotation" at bounding box center [842, 271] width 65 height 20
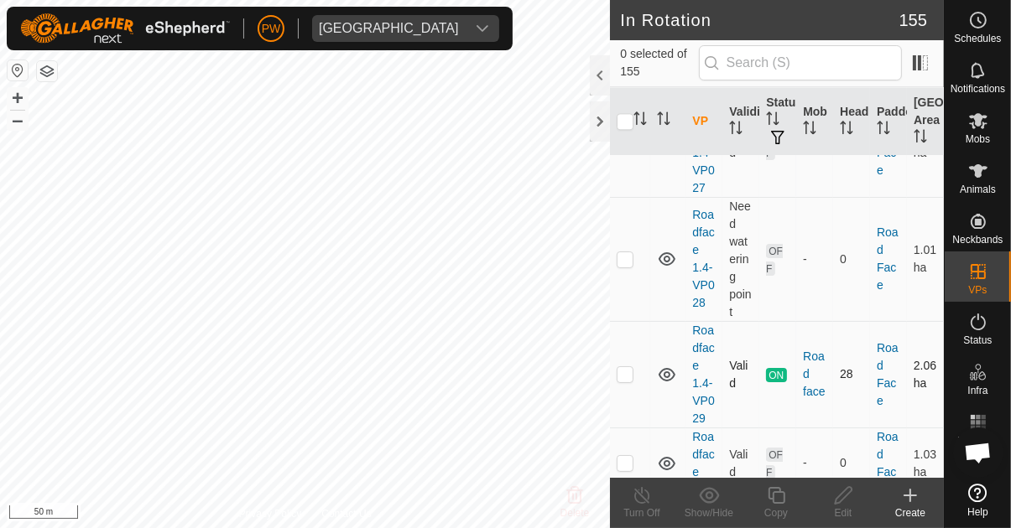
scroll to position [15050, 0]
click at [617, 367] on p-checkbox at bounding box center [625, 373] width 17 height 13
checkbox input "true"
click at [769, 500] on icon at bounding box center [776, 496] width 21 height 20
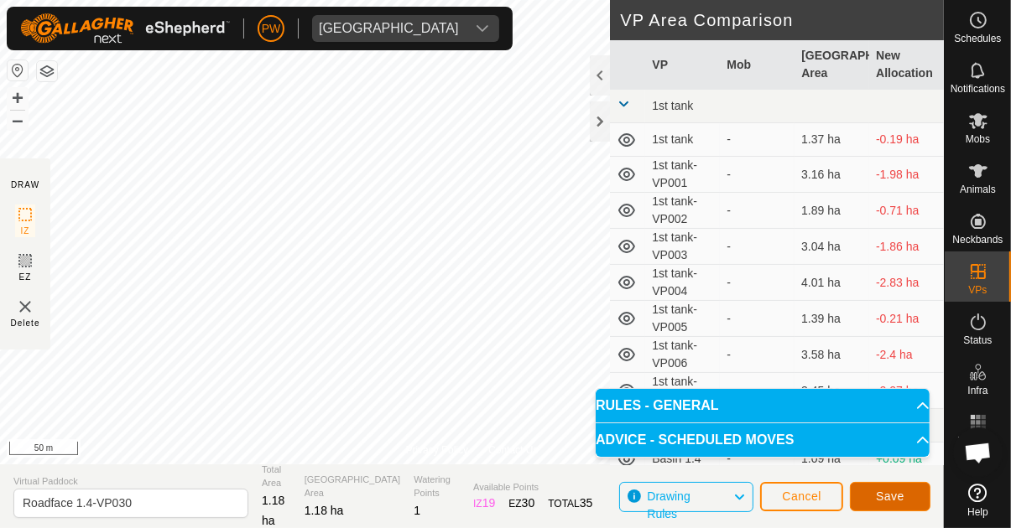
click at [869, 492] on button "Save" at bounding box center [890, 496] width 81 height 29
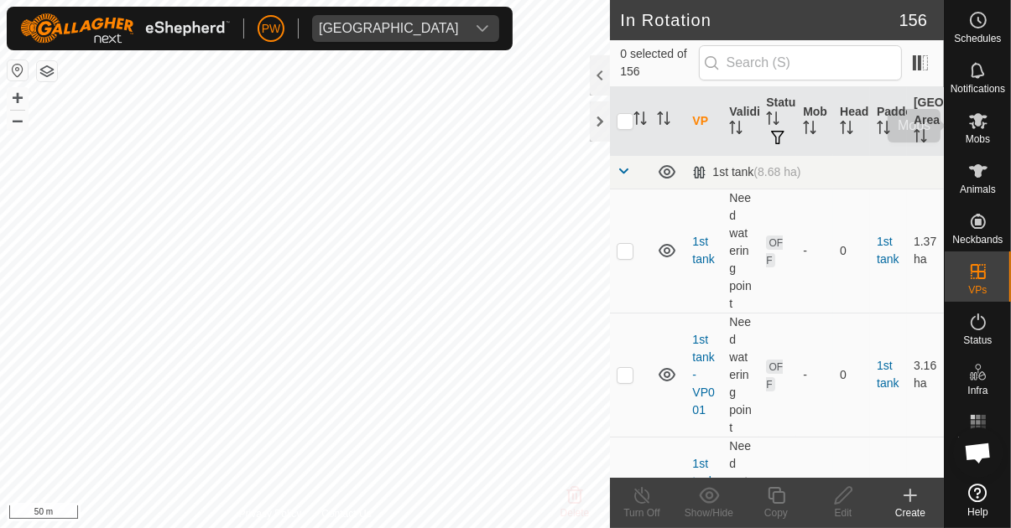
click at [968, 132] on es-mob-svg-icon at bounding box center [978, 120] width 30 height 27
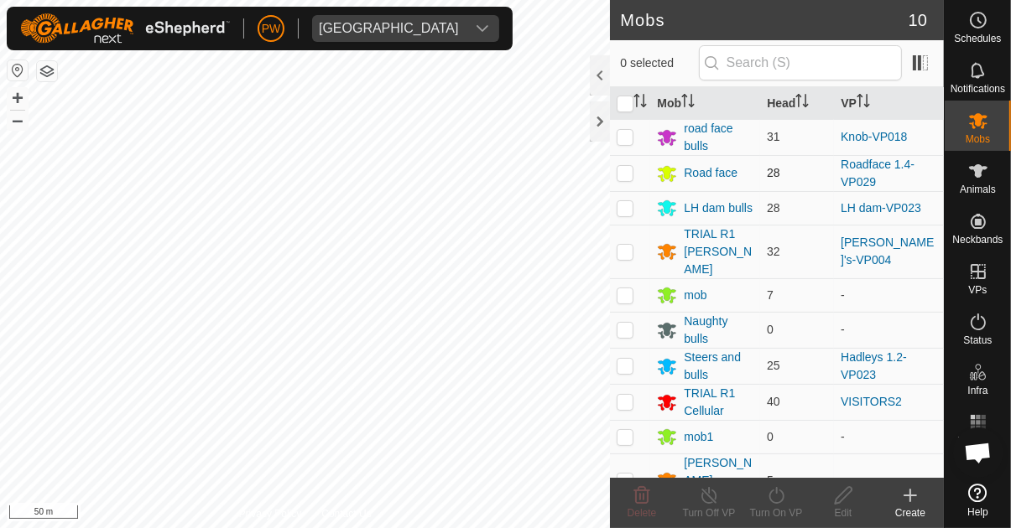
click at [620, 177] on p-checkbox at bounding box center [625, 172] width 17 height 13
checkbox input "true"
click at [763, 509] on div "Turn On VP" at bounding box center [775, 513] width 67 height 15
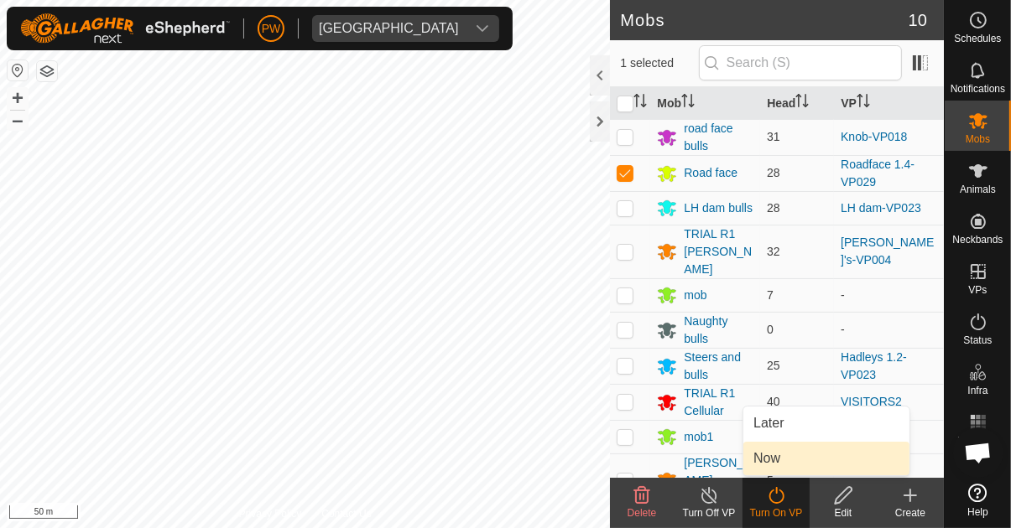
click at [778, 466] on span "Now" at bounding box center [766, 459] width 27 height 20
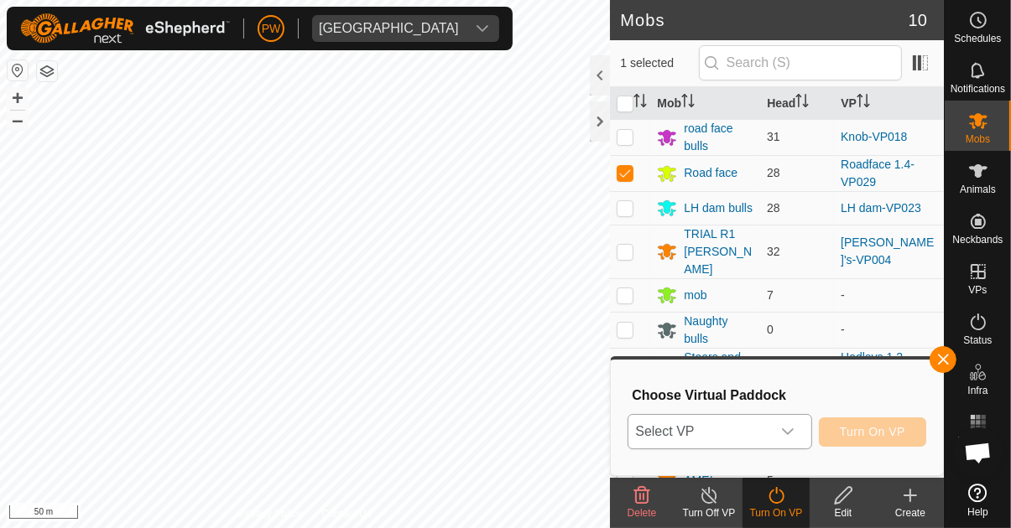
click at [789, 432] on icon "dropdown trigger" at bounding box center [788, 432] width 12 height 7
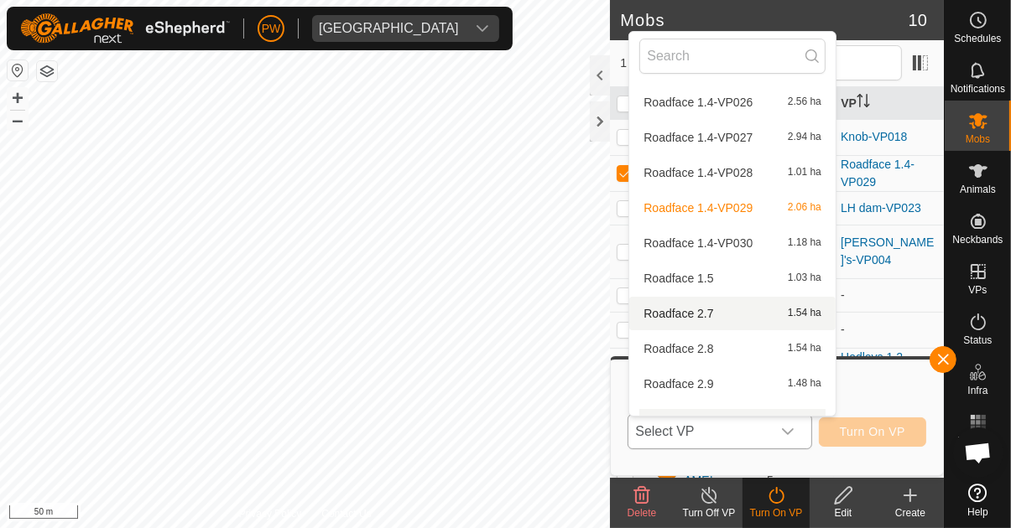
scroll to position [5534, 0]
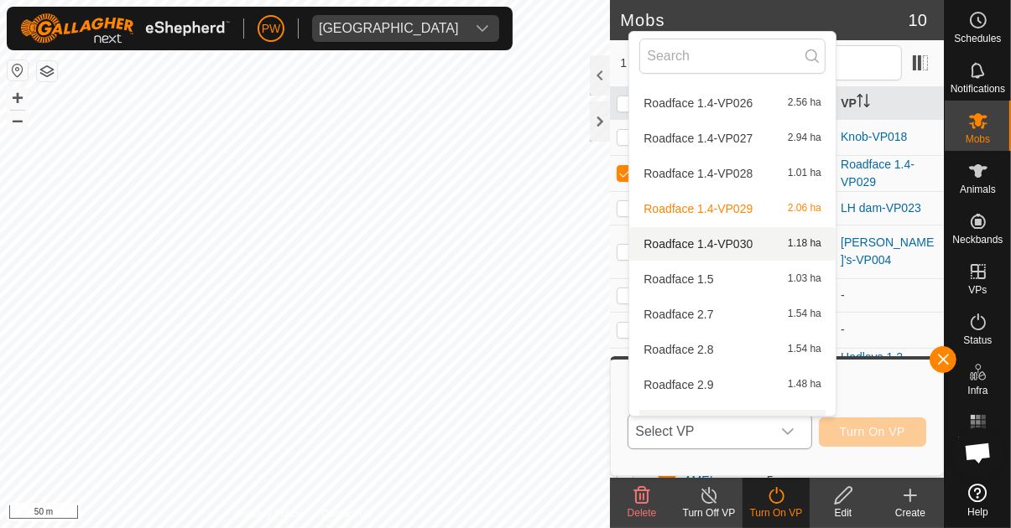
click at [737, 247] on span "Roadface 1.4-VP030" at bounding box center [697, 244] width 109 height 12
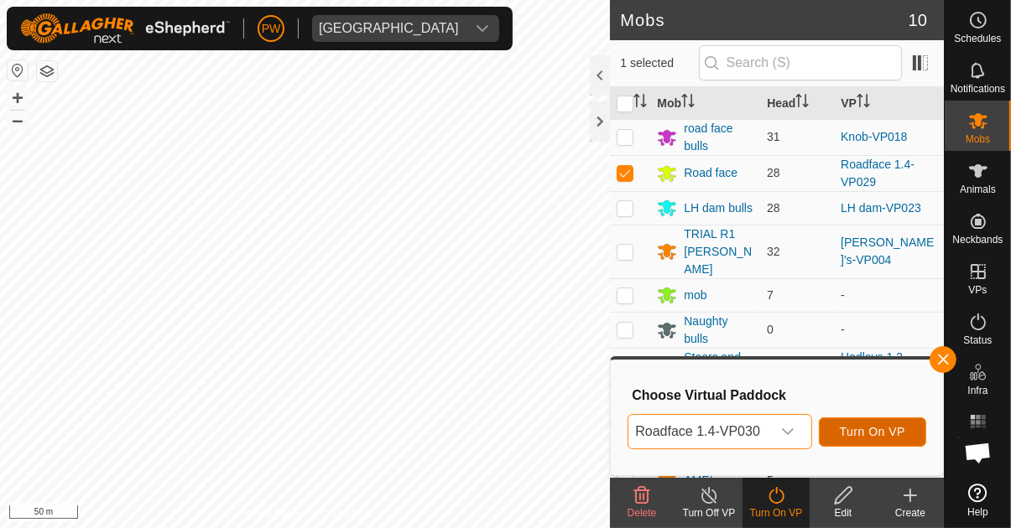
click at [851, 431] on span "Turn On VP" at bounding box center [872, 431] width 65 height 13
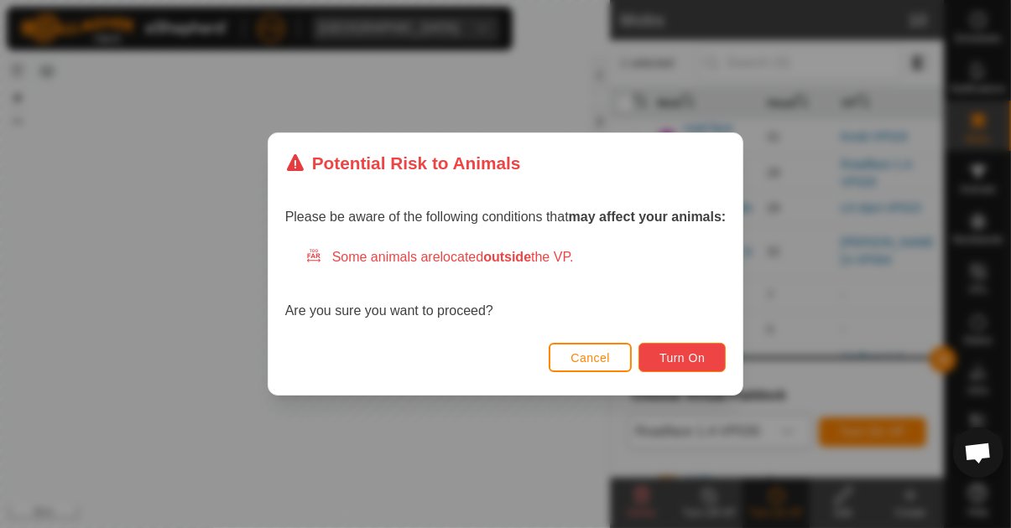
click at [673, 365] on span "Turn On" at bounding box center [681, 357] width 45 height 13
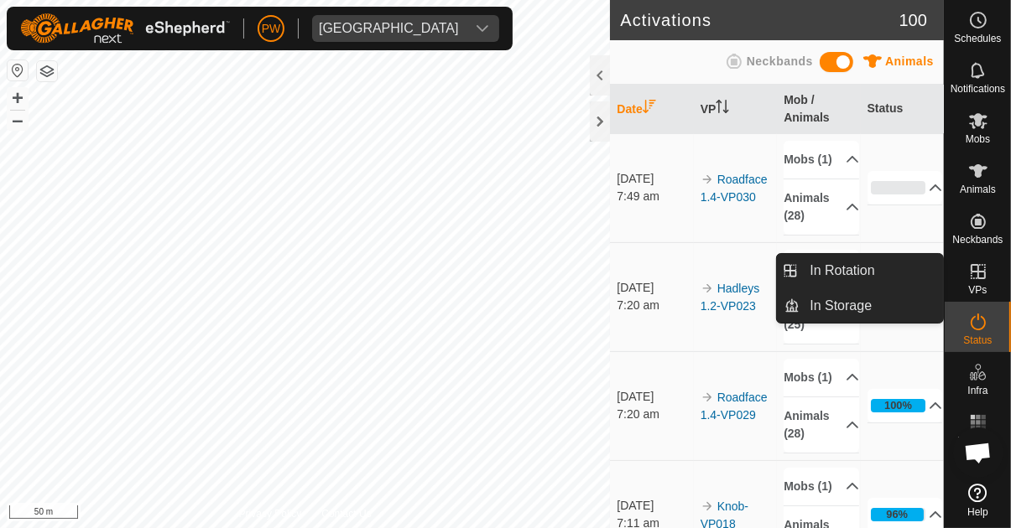
click at [978, 281] on icon at bounding box center [978, 272] width 20 height 20
click at [846, 275] on span "In Rotation" at bounding box center [842, 271] width 65 height 20
